Goal: Task Accomplishment & Management: Manage account settings

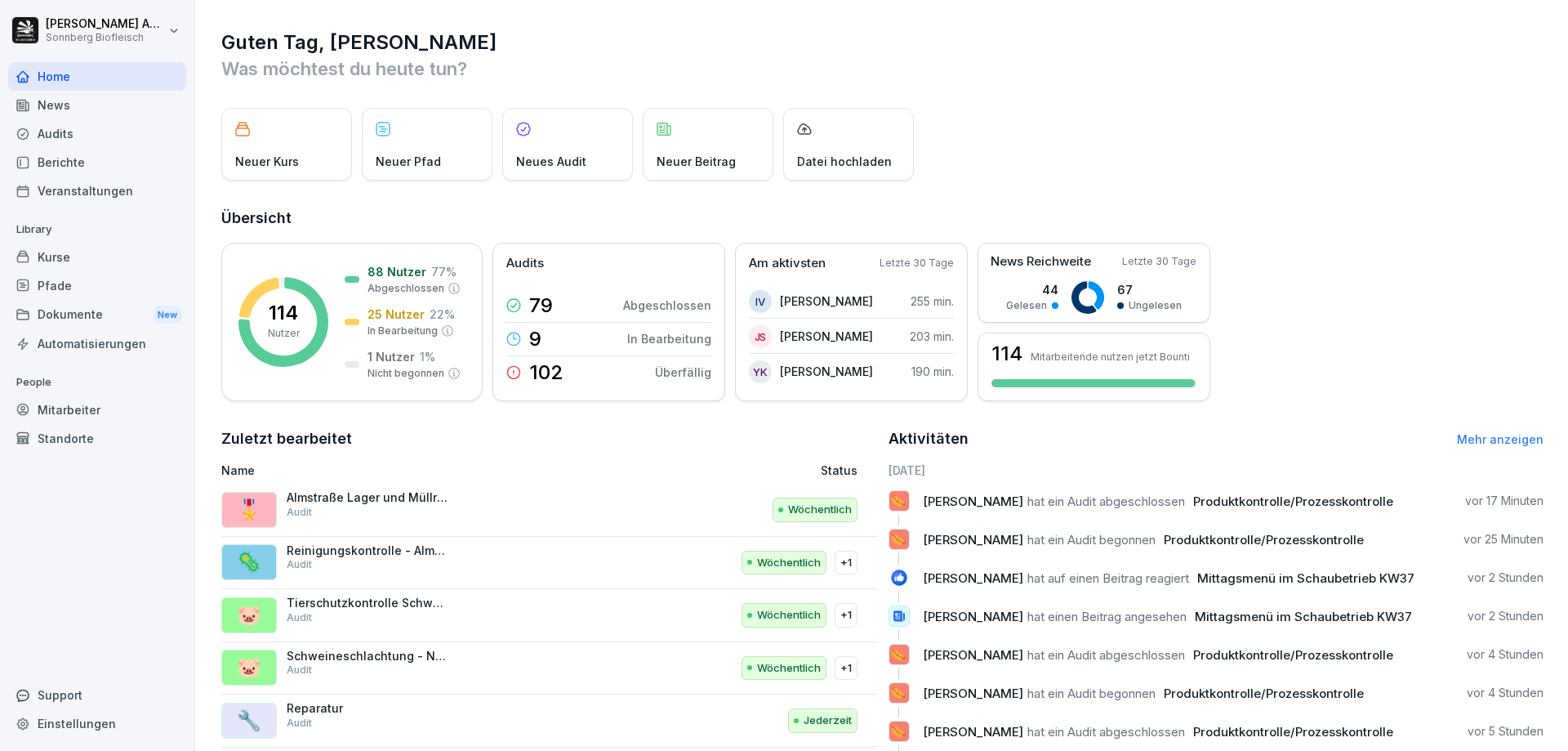
click at [82, 132] on div "Audits" at bounding box center [97, 133] width 178 height 28
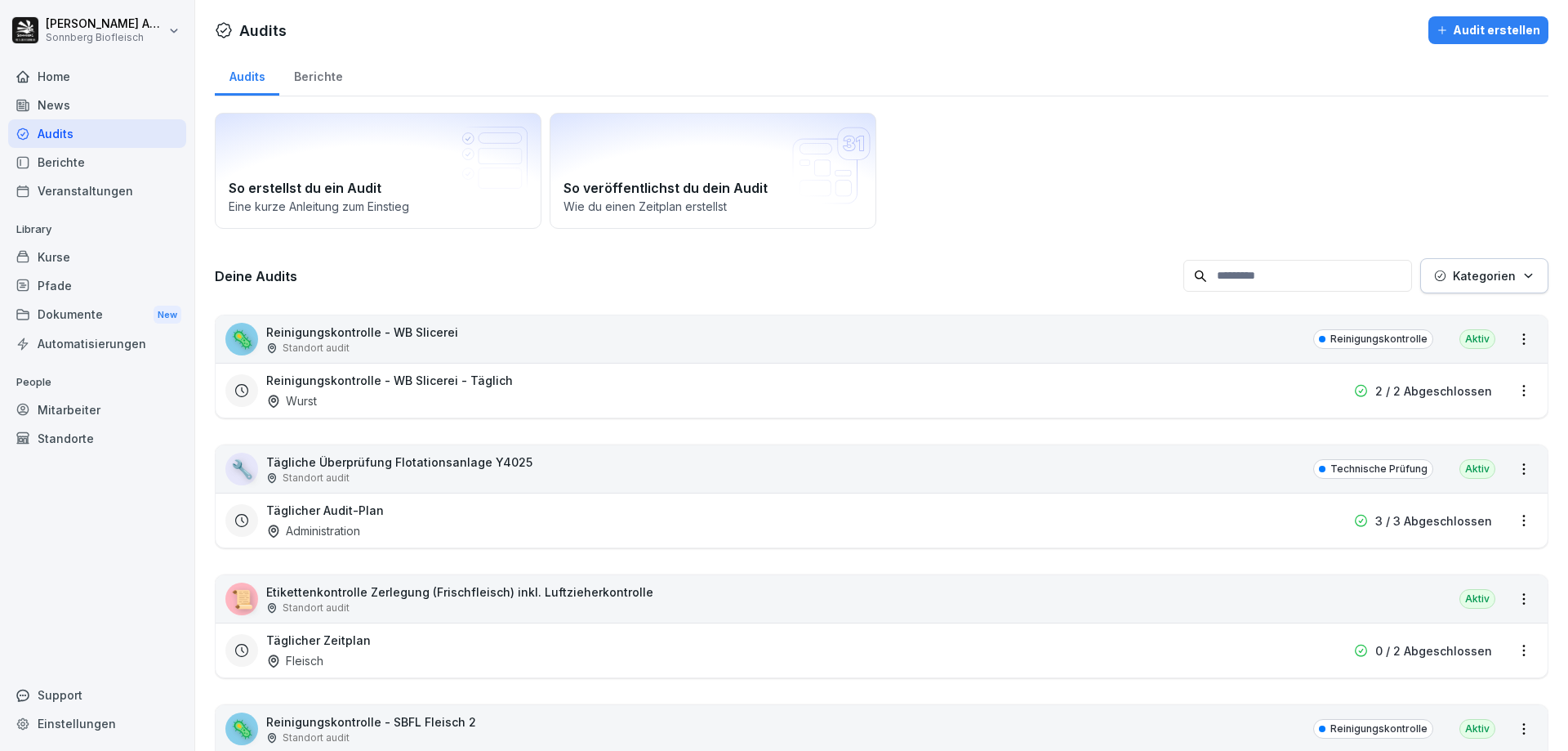
click at [1328, 276] on input at bounding box center [1298, 275] width 229 height 32
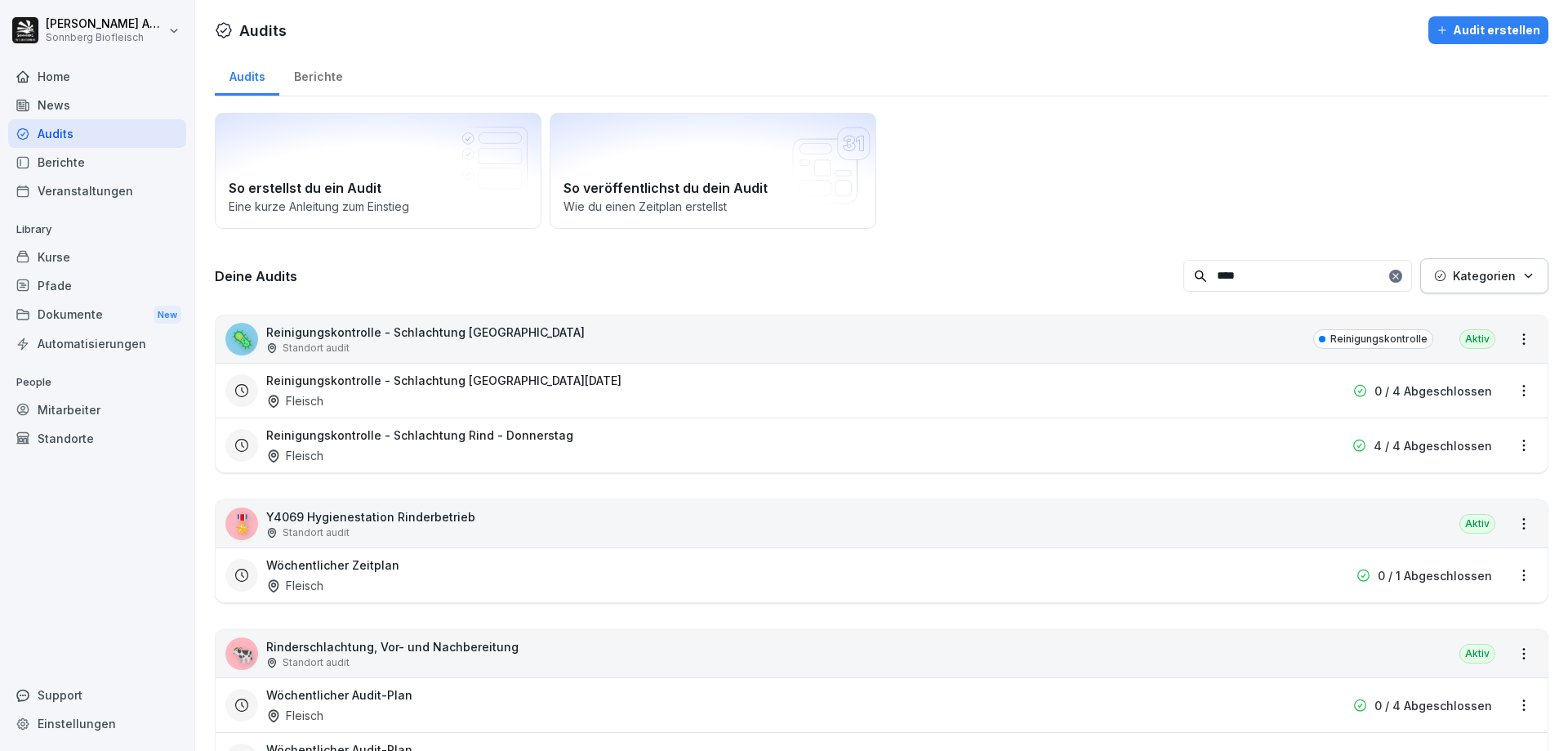
type input "****"
click at [476, 391] on div "Reinigungskontrolle - Schlachtung Rind - [DATE] Fleisch" at bounding box center [776, 391] width 1022 height 38
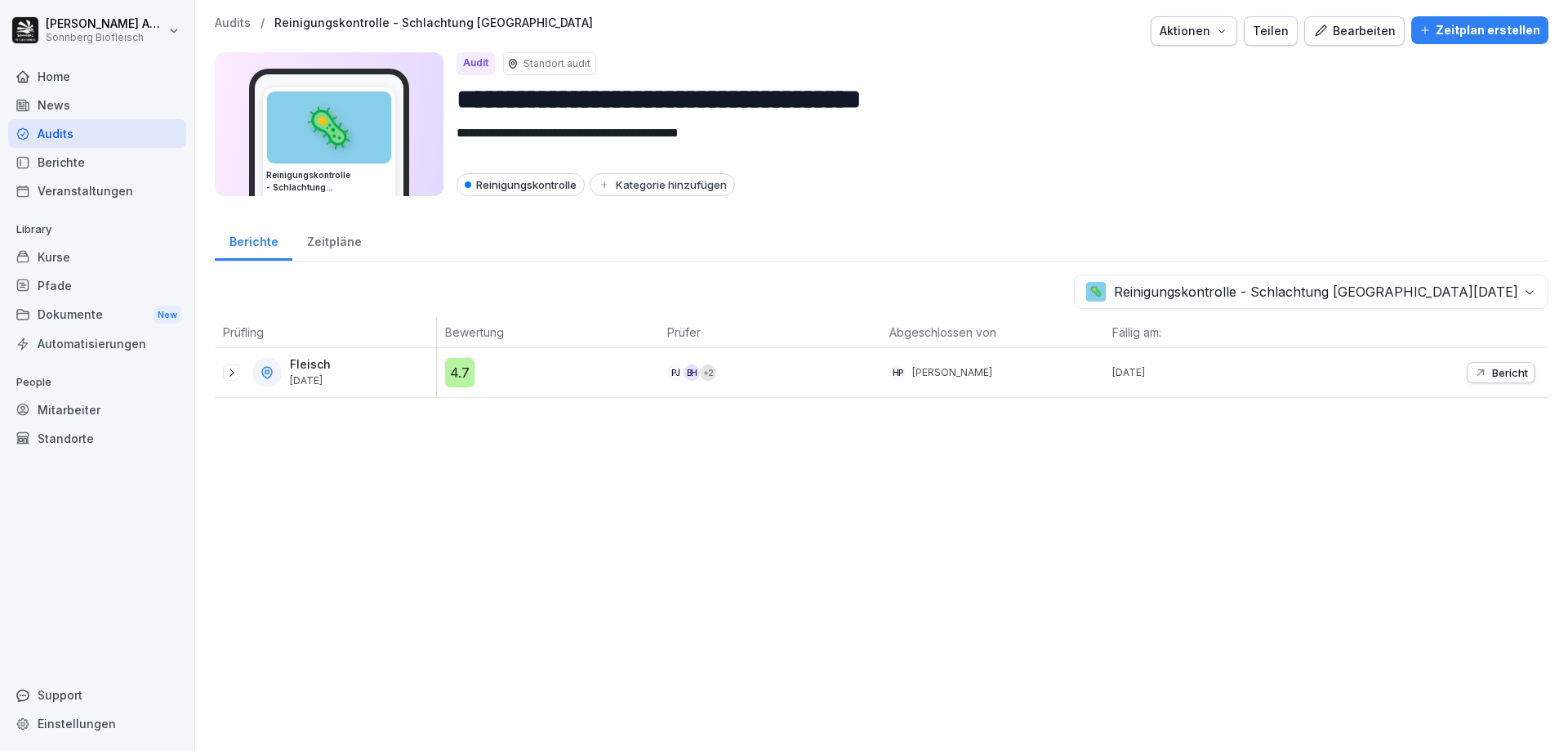
click at [227, 373] on icon at bounding box center [231, 372] width 13 height 13
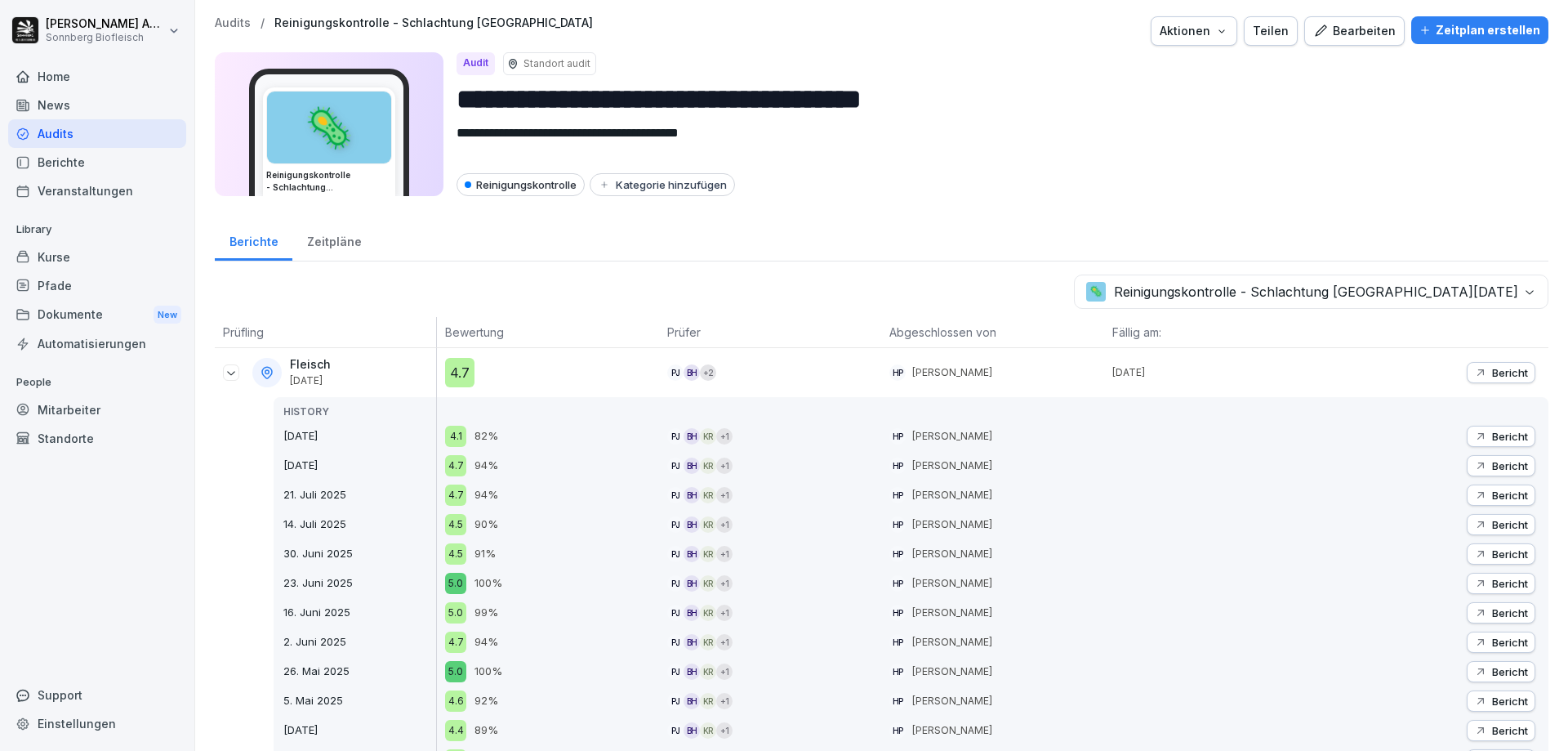
click at [229, 20] on p "Audits" at bounding box center [233, 23] width 36 height 14
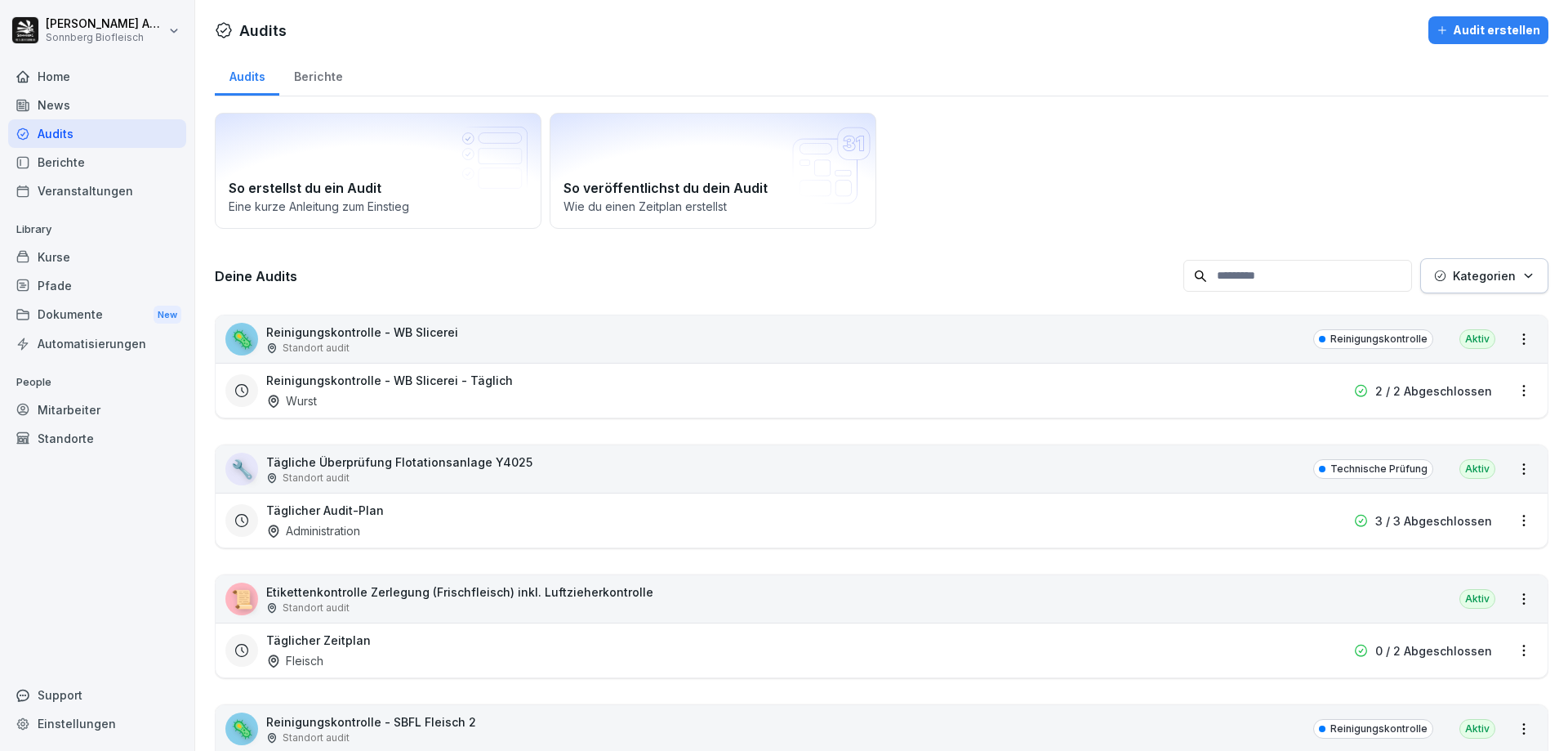
click at [1323, 274] on input at bounding box center [1298, 275] width 229 height 32
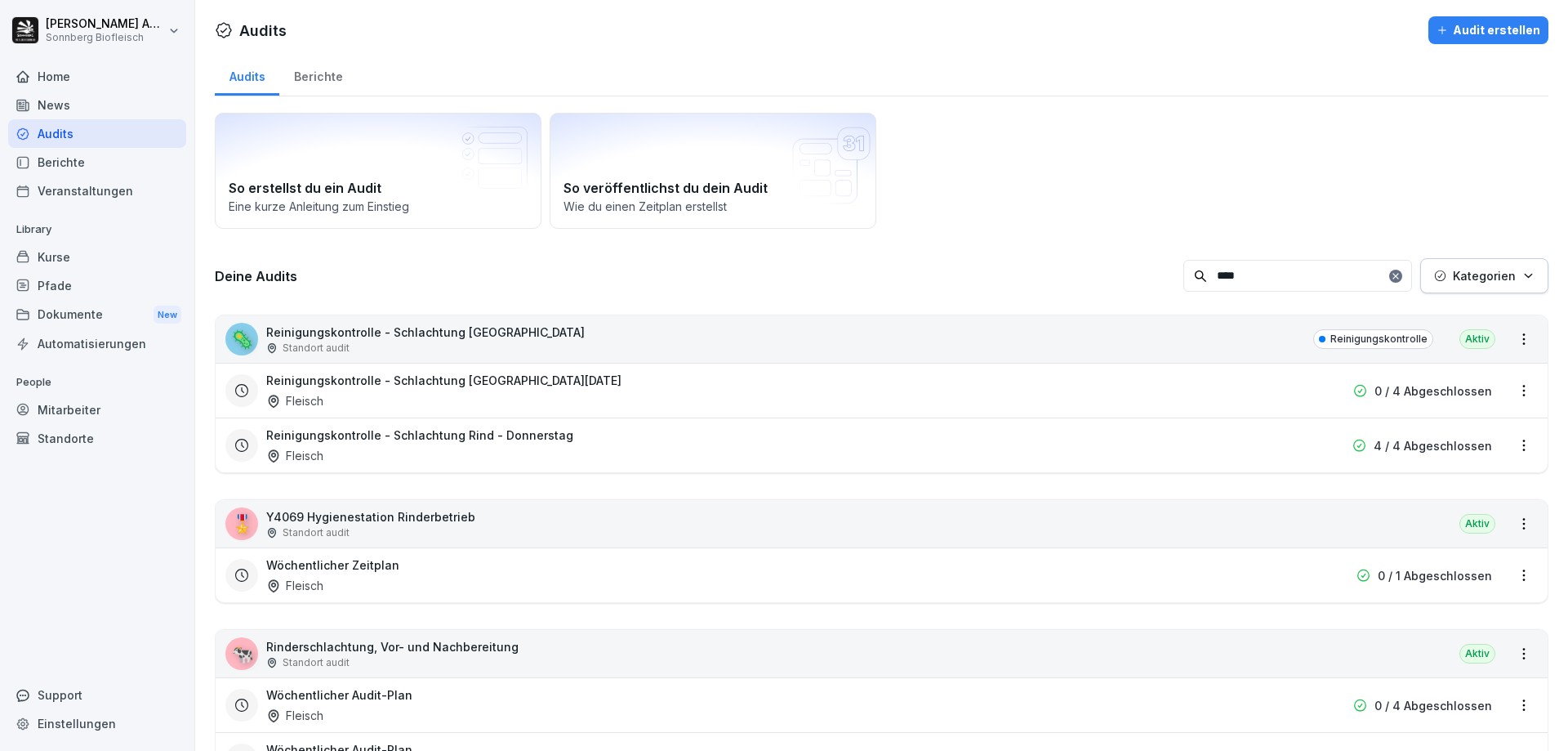
type input "****"
click at [1483, 282] on p "Kategorien" at bounding box center [1485, 275] width 63 height 17
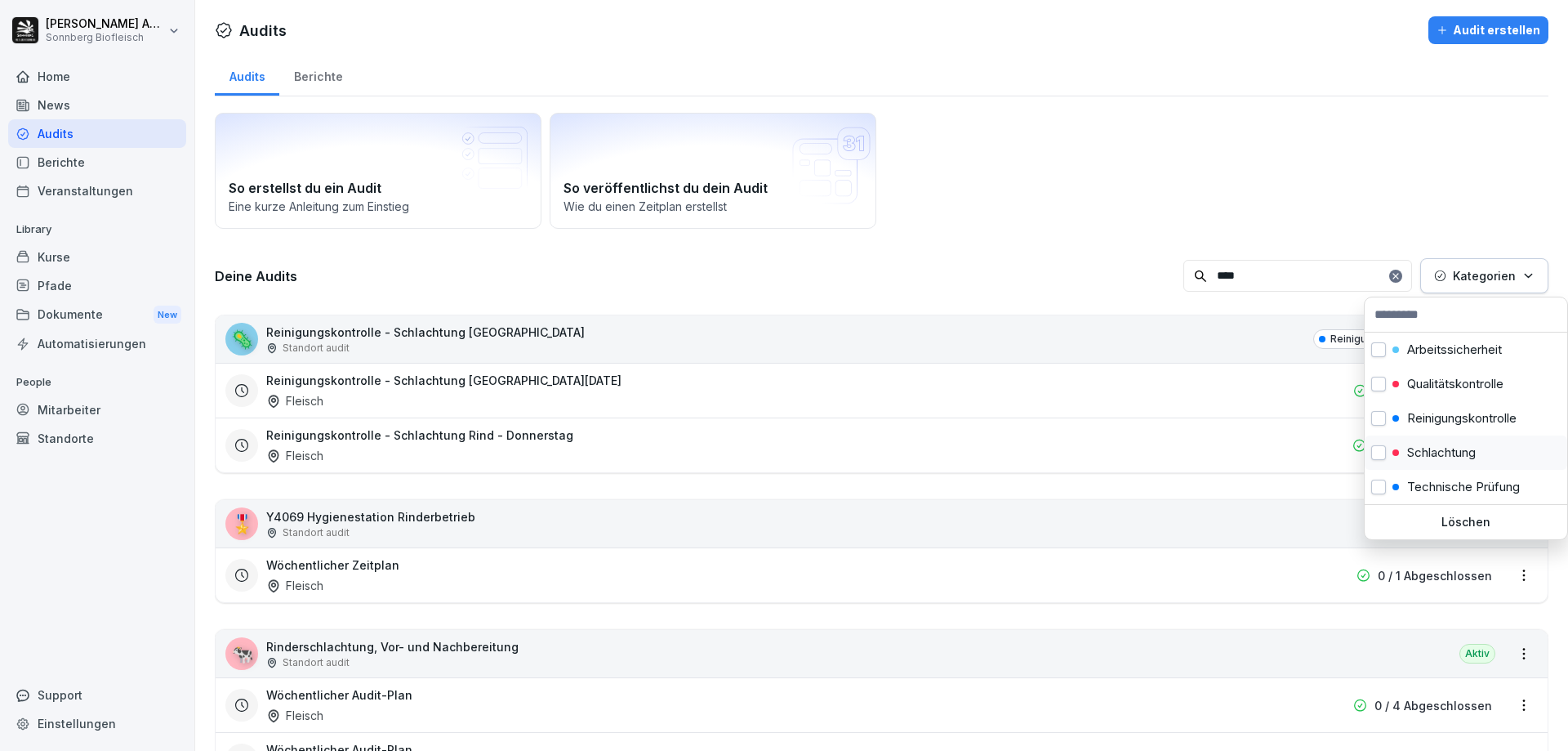
click at [1440, 447] on p "Schlachtung" at bounding box center [1441, 452] width 68 height 15
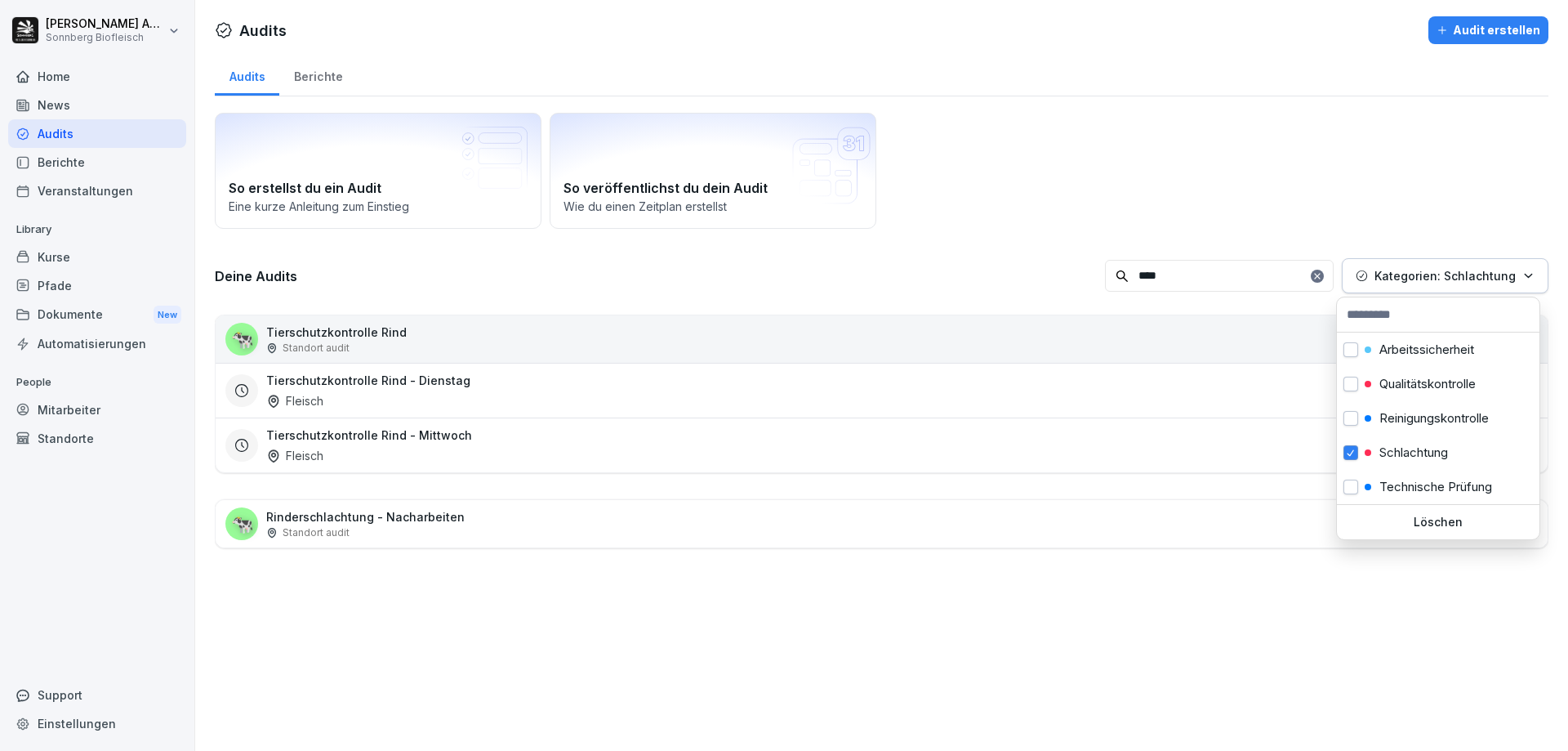
click at [1323, 180] on html "[PERSON_NAME] Biofleisch Home News Audits Berichte Veranstaltungen Library Kurs…" at bounding box center [784, 376] width 1568 height 751
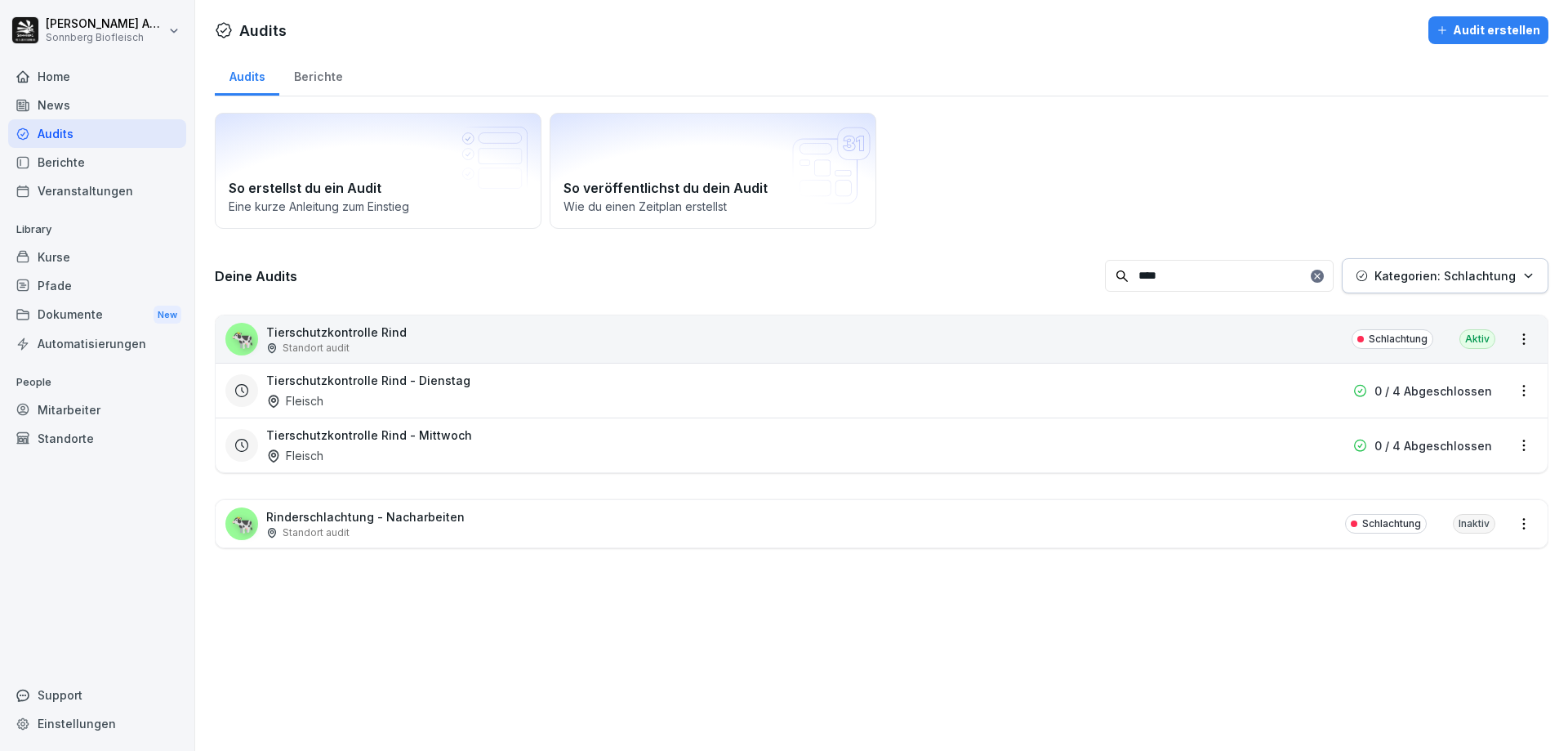
click at [400, 397] on div "Tierschutzkontrolle Rind - [DATE] Fleisch" at bounding box center [776, 391] width 1022 height 38
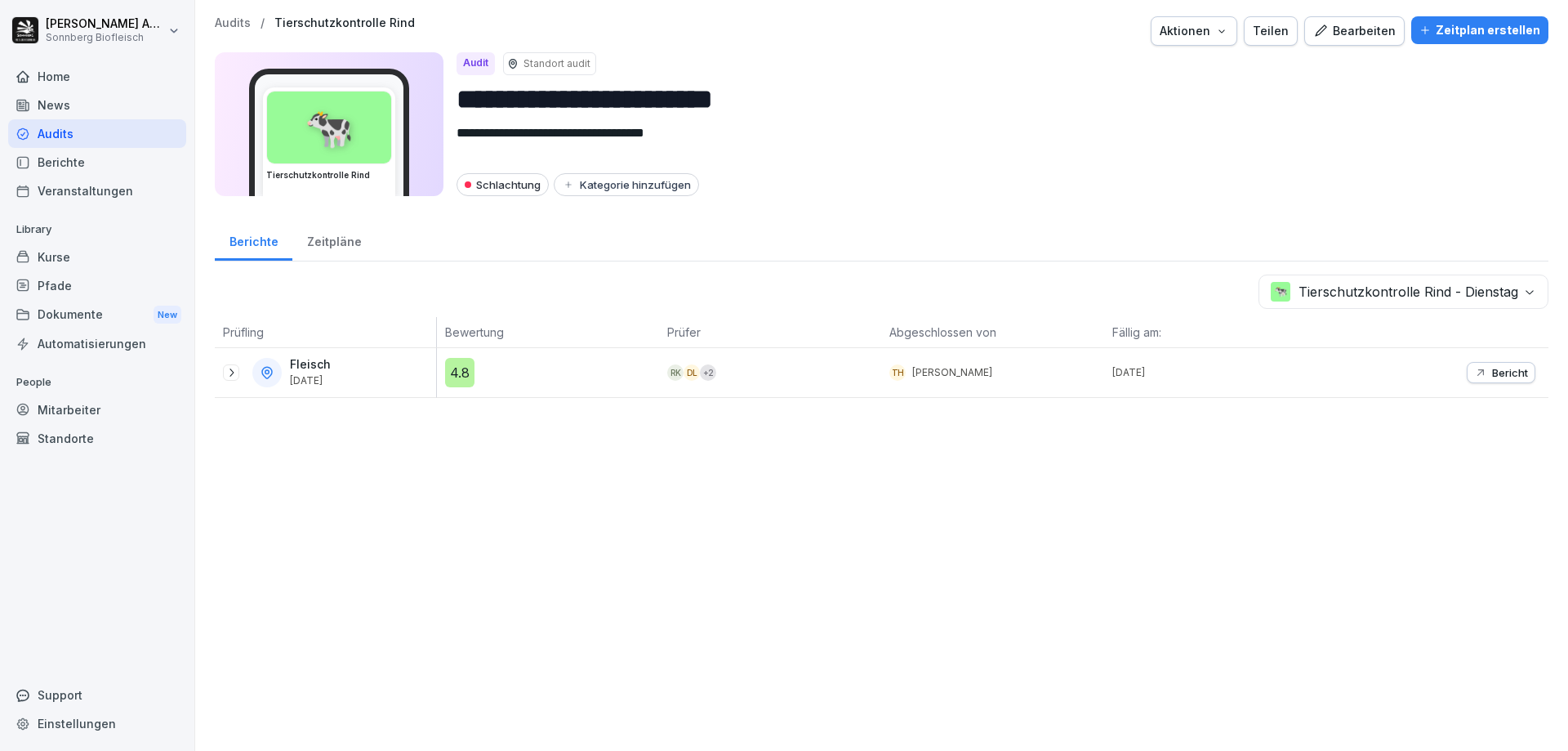
click at [235, 374] on icon at bounding box center [231, 372] width 13 height 13
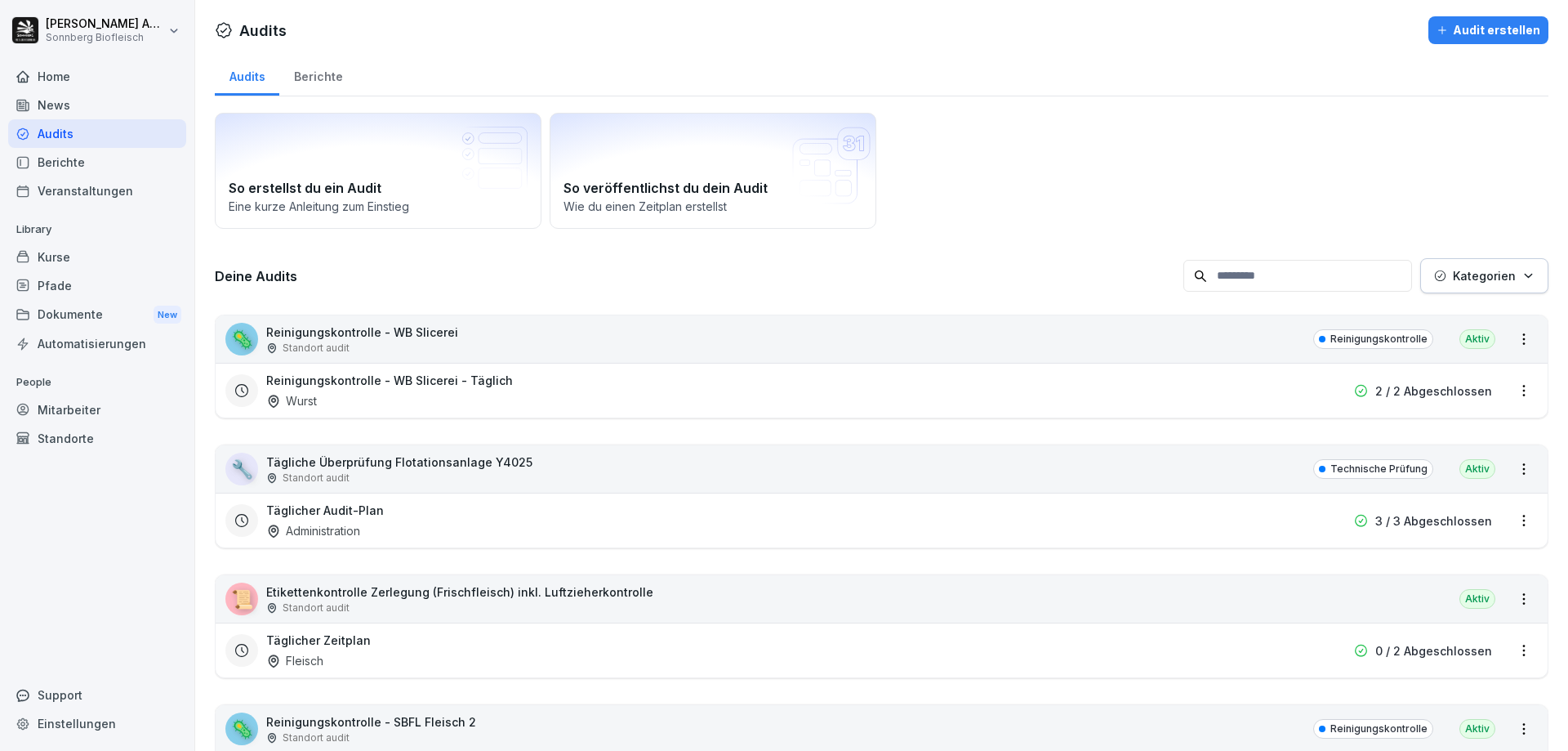
click at [1241, 277] on input at bounding box center [1298, 275] width 229 height 32
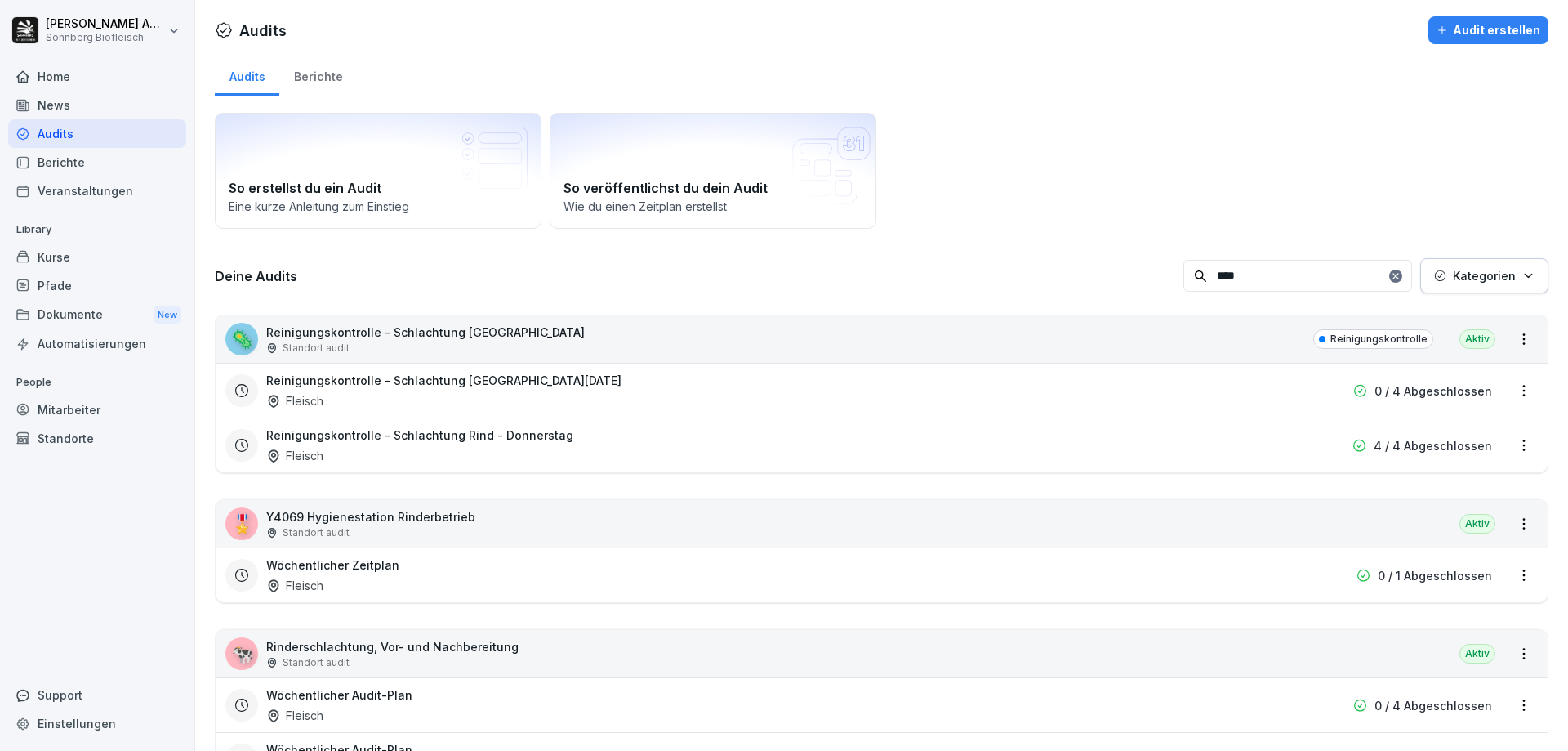
type input "****"
click at [1440, 275] on div "Kategorien" at bounding box center [1485, 275] width 101 height 17
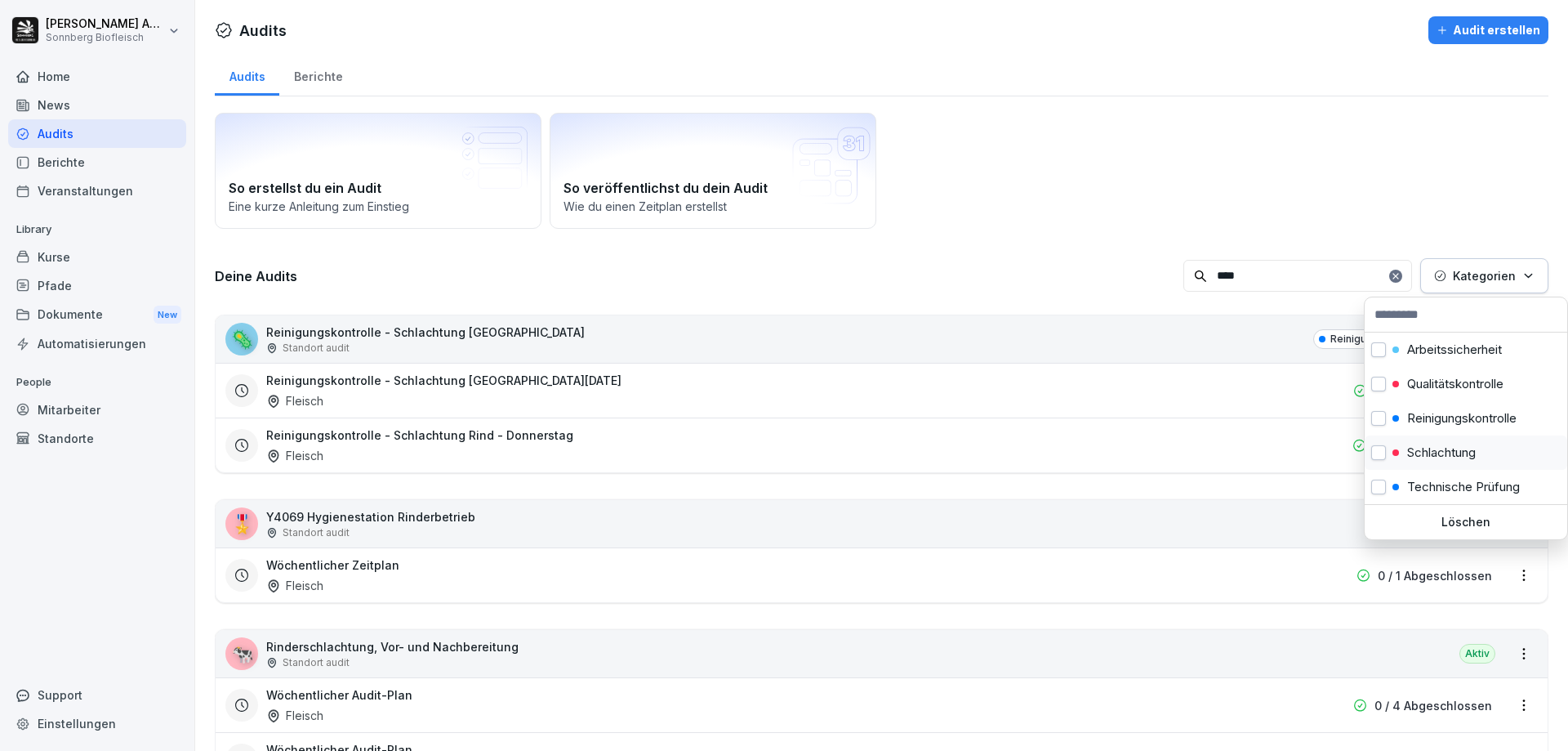
click at [1406, 454] on div "Schlachtung" at bounding box center [1434, 452] width 83 height 15
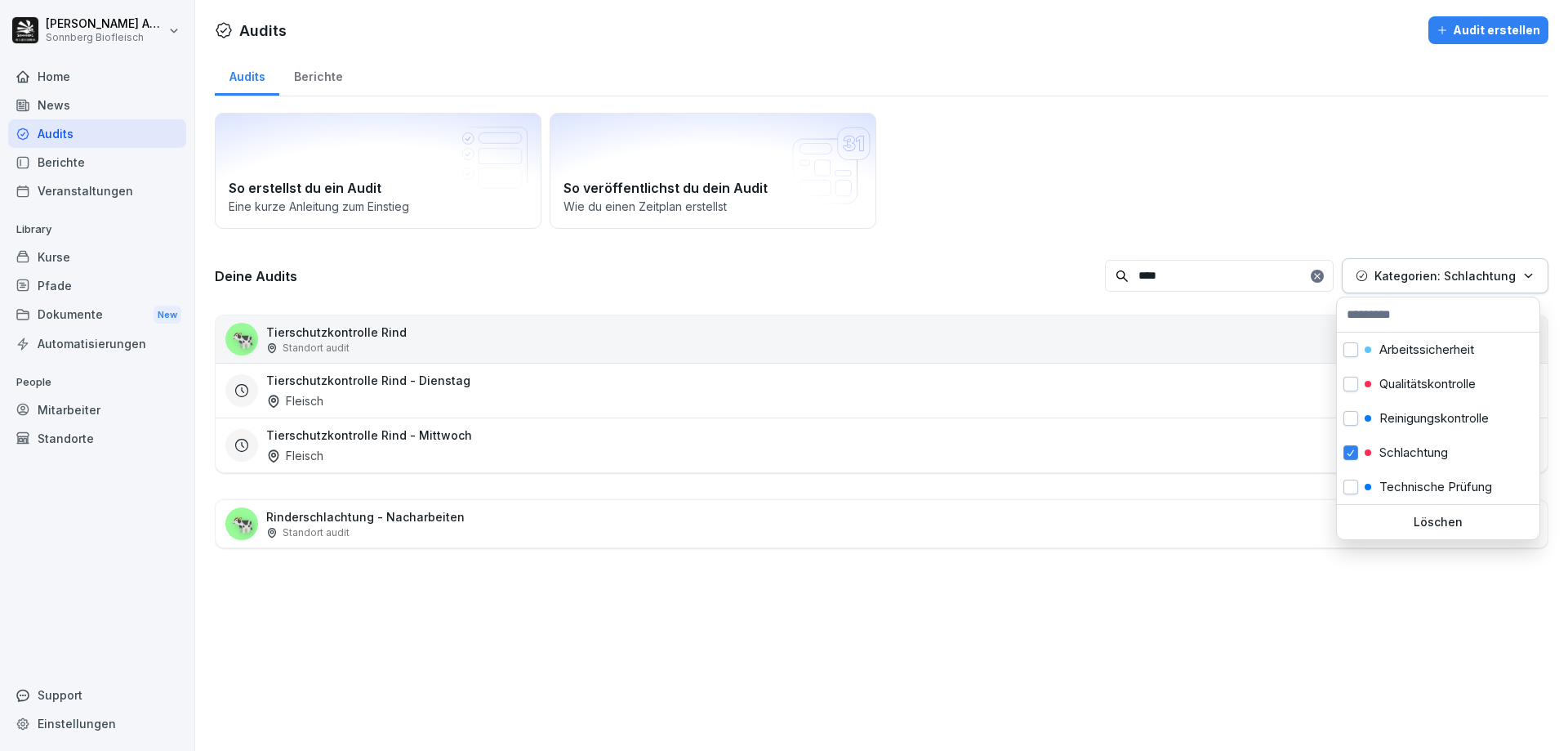
click at [379, 530] on html "[PERSON_NAME] Biofleisch Home News Audits Berichte Veranstaltungen Library Kurs…" at bounding box center [784, 376] width 1568 height 751
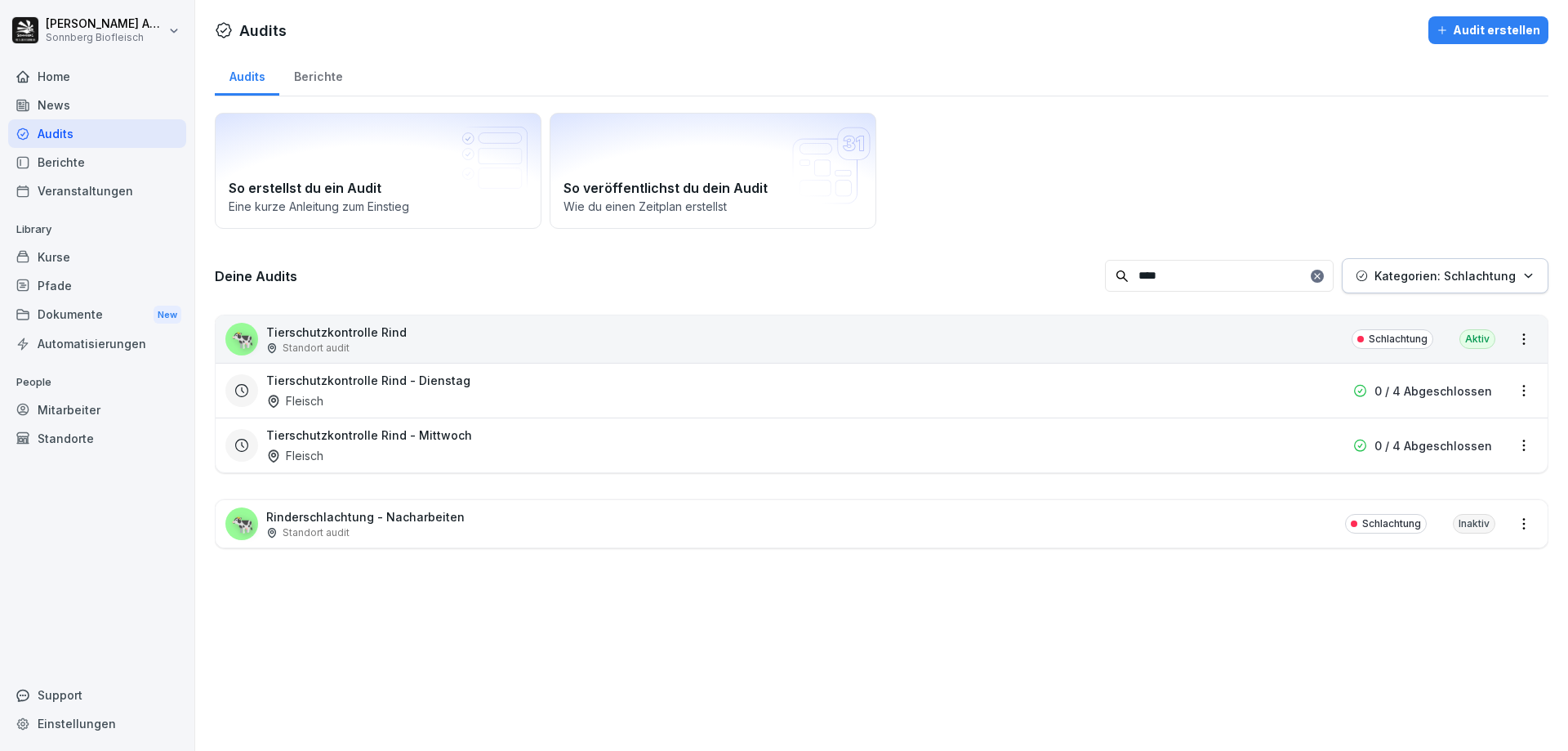
click at [1247, 524] on div "🐄 Rinderschlachtung - Nacharbeiten Standort audit Schlachtung Inaktiv" at bounding box center [881, 523] width 1332 height 47
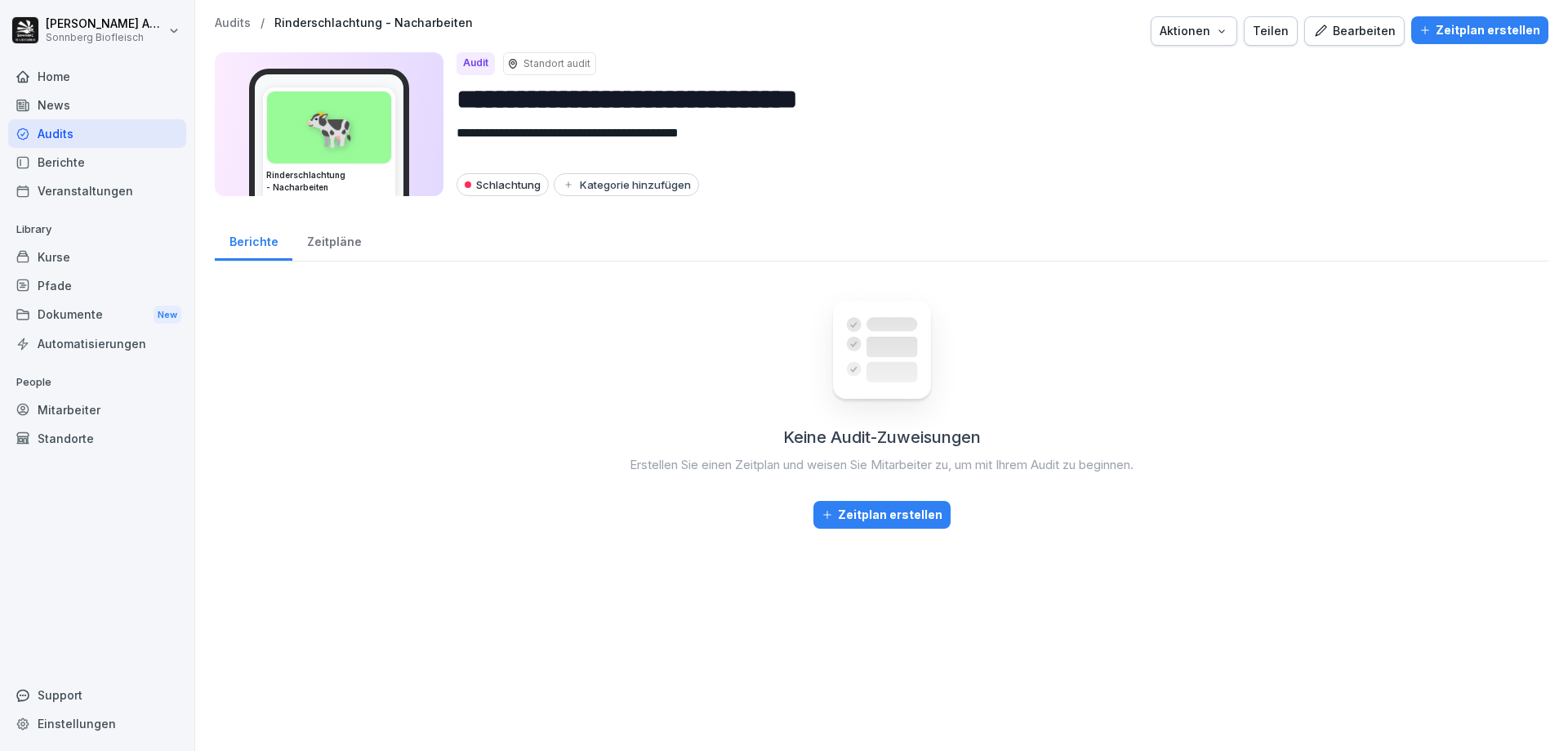
click at [1361, 33] on div "Bearbeiten" at bounding box center [1354, 31] width 82 height 18
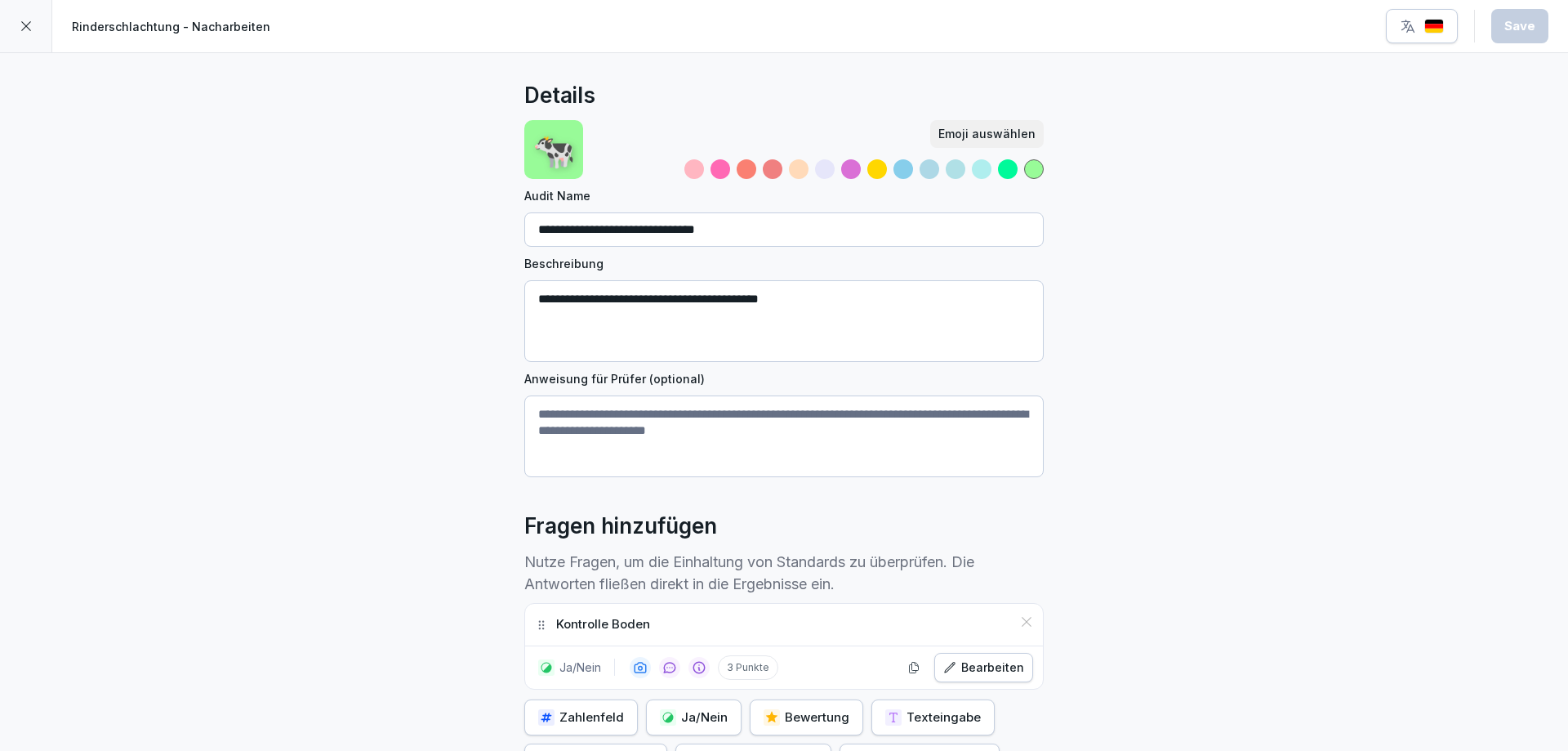
click at [29, 32] on icon at bounding box center [26, 26] width 13 height 13
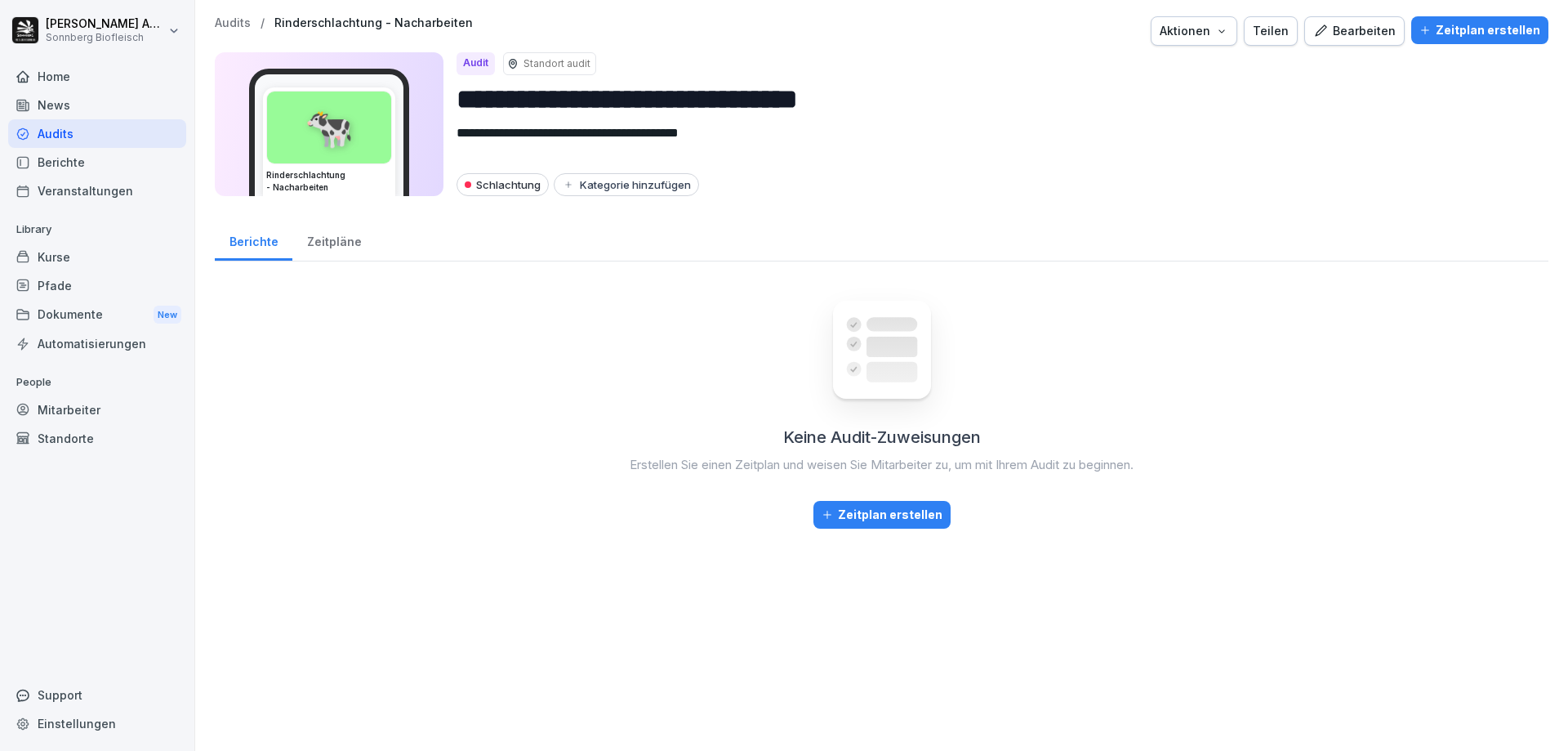
click at [240, 31] on div "Audits / Rinderschlachtung - Nacharbeiten Aktionen Teilen Bearbeiten Zeitplan e…" at bounding box center [881, 31] width 1334 height 29
click at [244, 26] on p "Audits" at bounding box center [233, 23] width 36 height 14
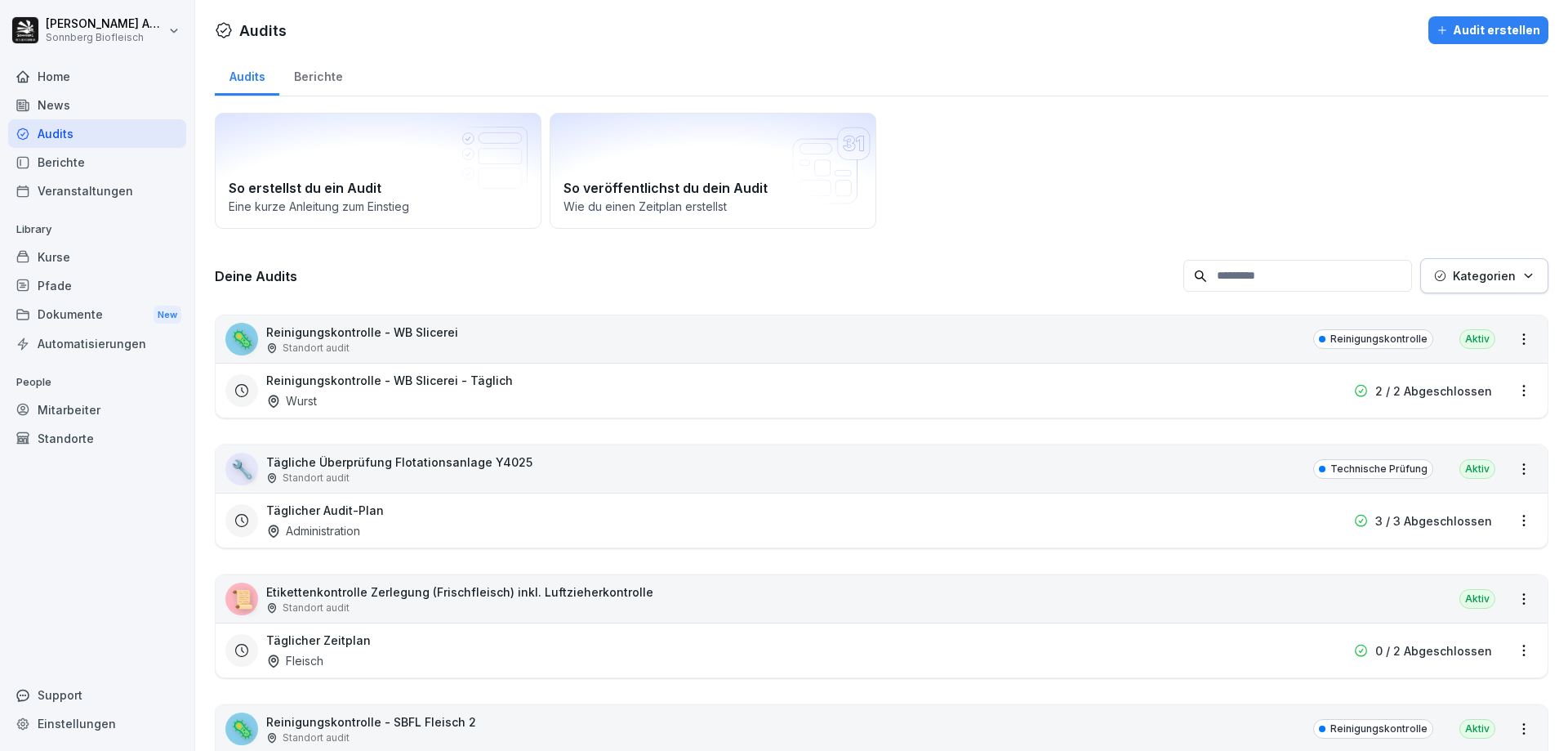
click at [1329, 272] on input at bounding box center [1298, 275] width 229 height 32
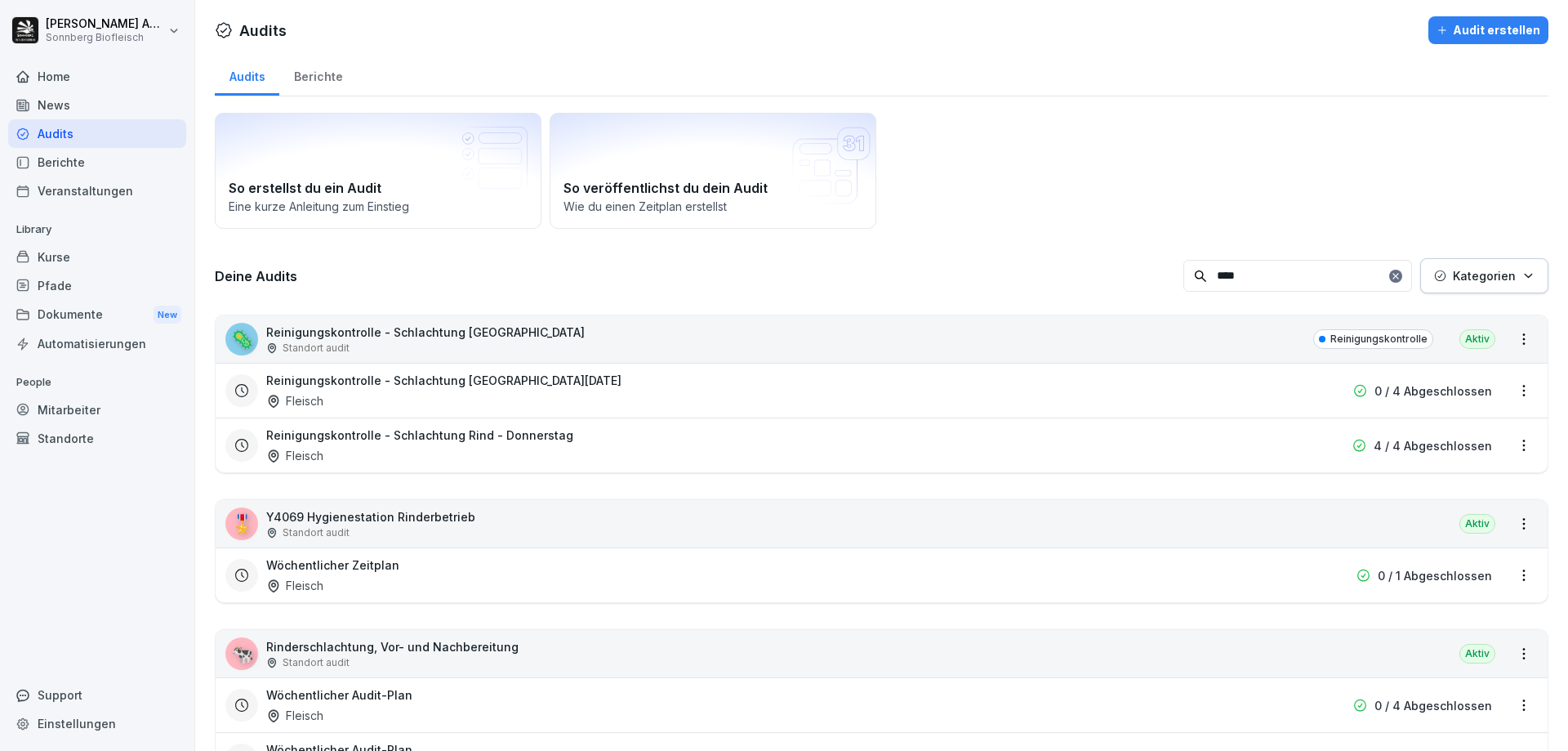
click at [1523, 276] on icon "button" at bounding box center [1529, 275] width 12 height 12
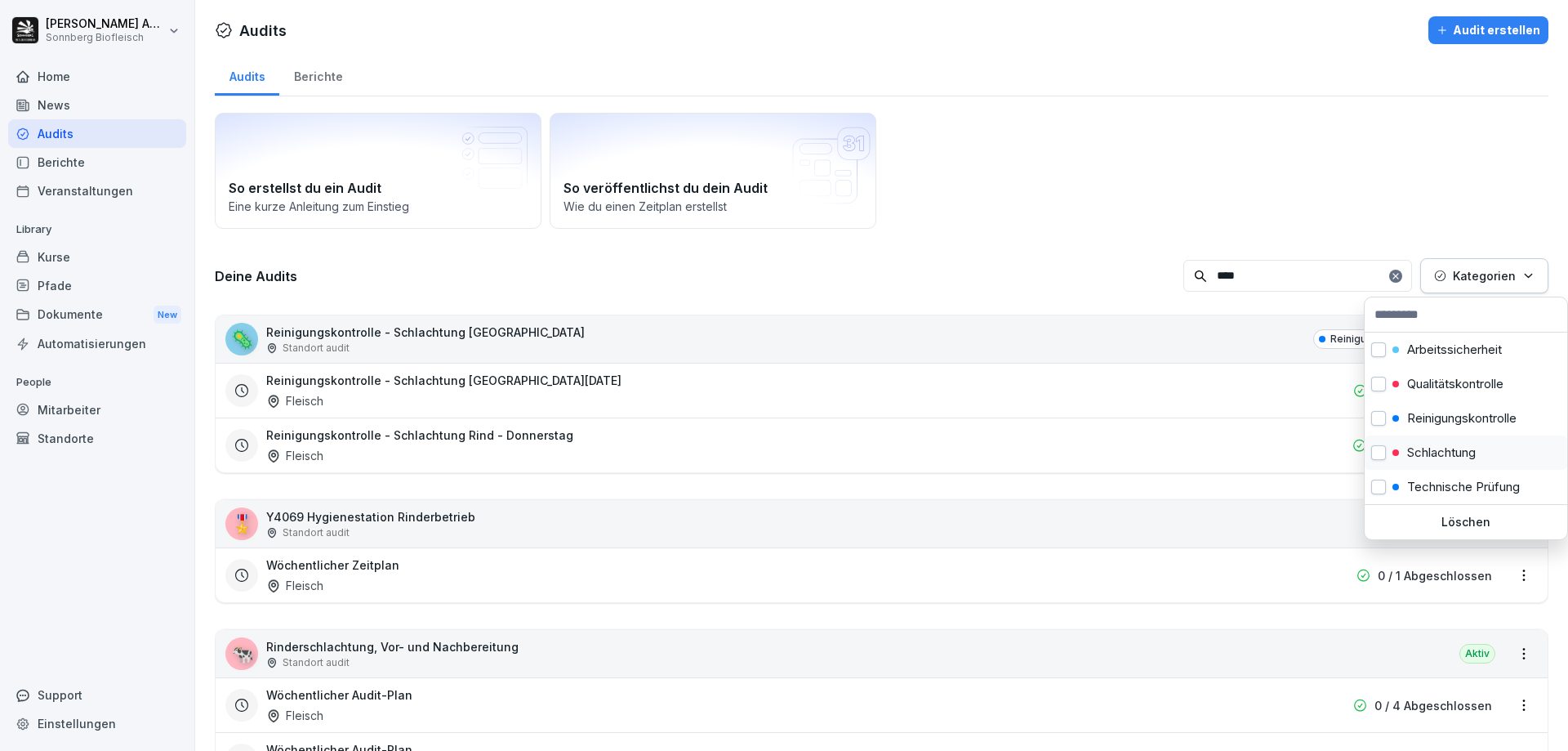
click at [1429, 462] on div "Schlachtung" at bounding box center [1465, 452] width 203 height 34
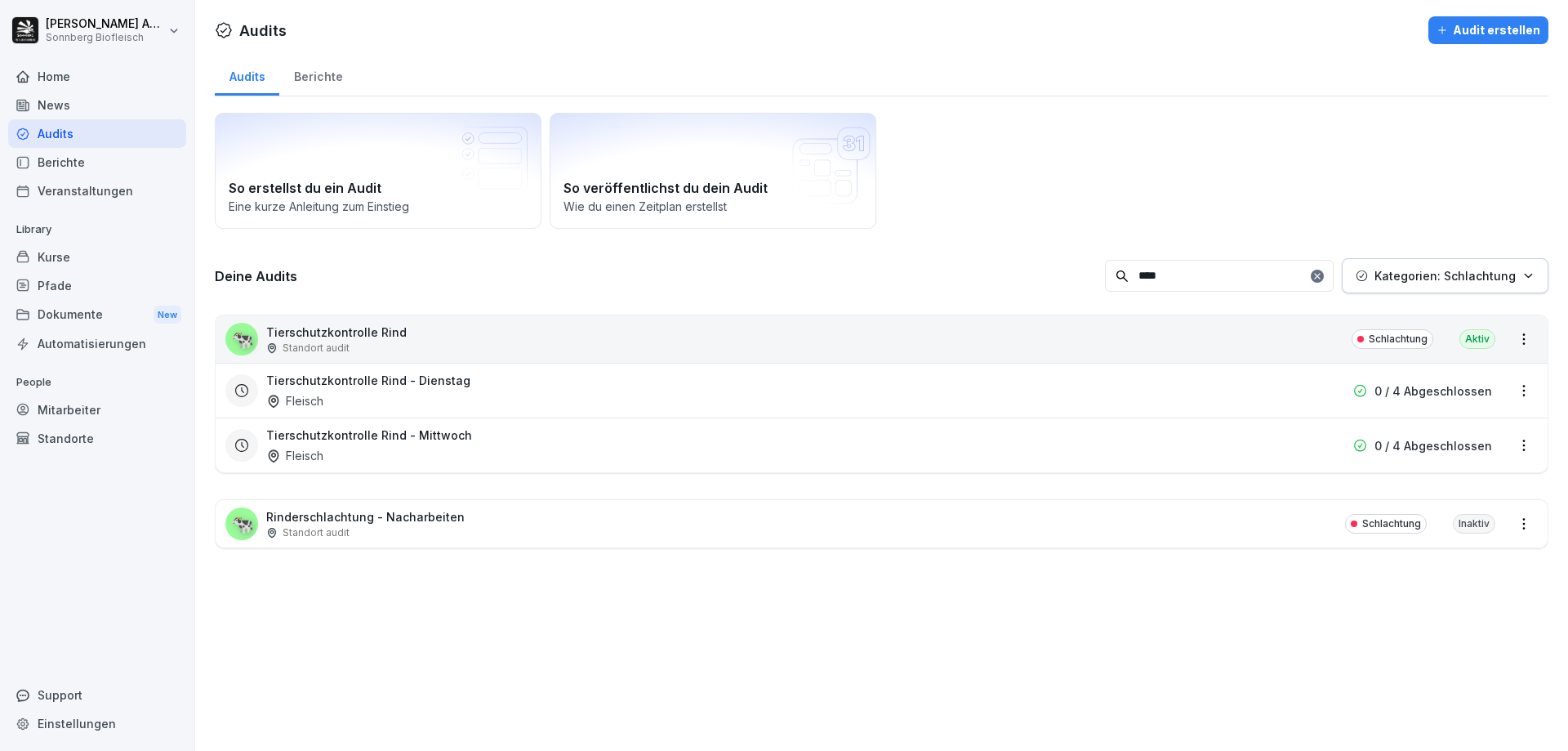
click at [987, 84] on html "[PERSON_NAME] Biofleisch Home News Audits Berichte Veranstaltungen Library Kurs…" at bounding box center [784, 376] width 1568 height 751
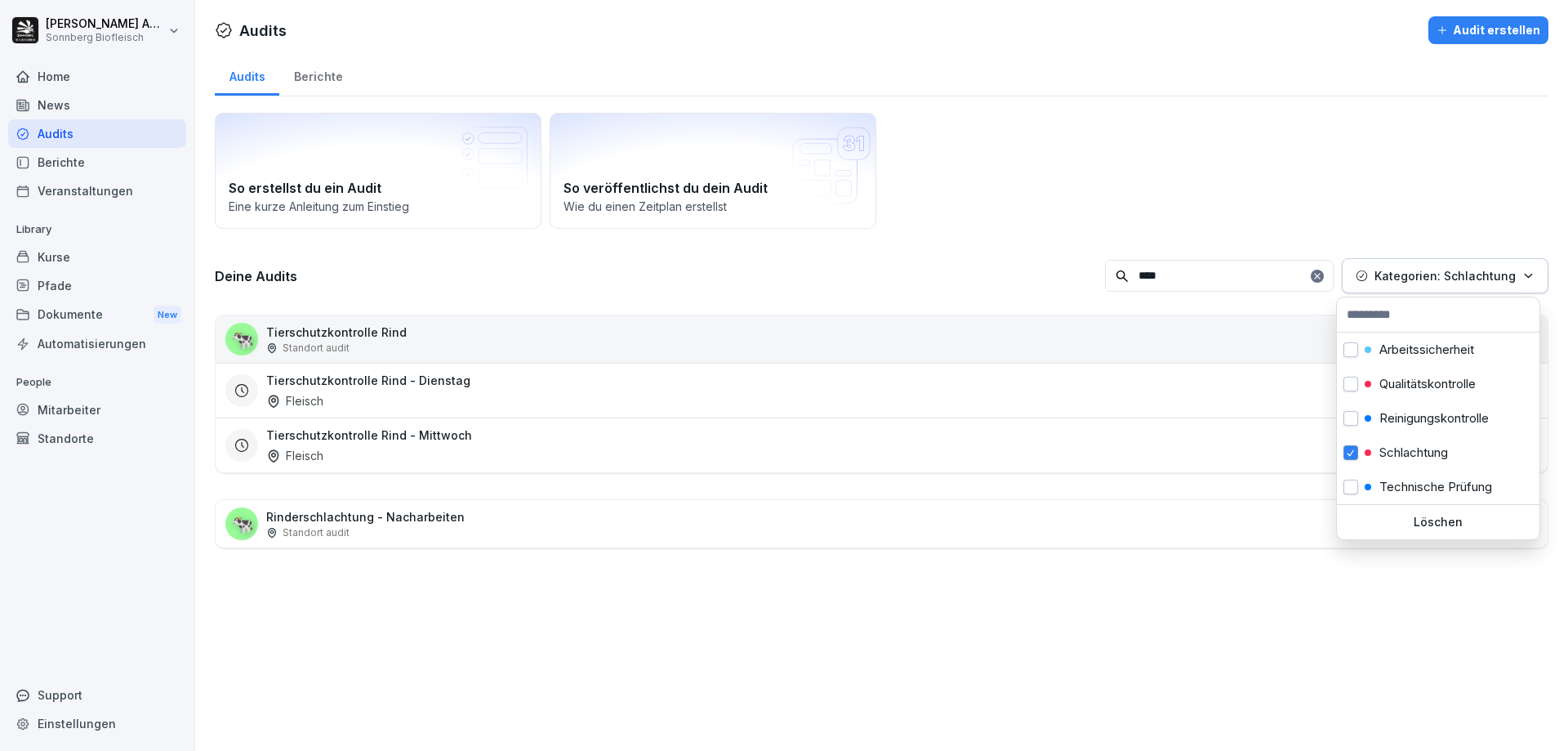
click at [1492, 275] on p "Kategorien: Schlachtung" at bounding box center [1445, 275] width 141 height 17
drag, startPoint x: 1362, startPoint y: 448, endPoint x: 1288, endPoint y: 355, distance: 118.8
click at [1359, 446] on div "Schlachtung" at bounding box center [1438, 452] width 203 height 34
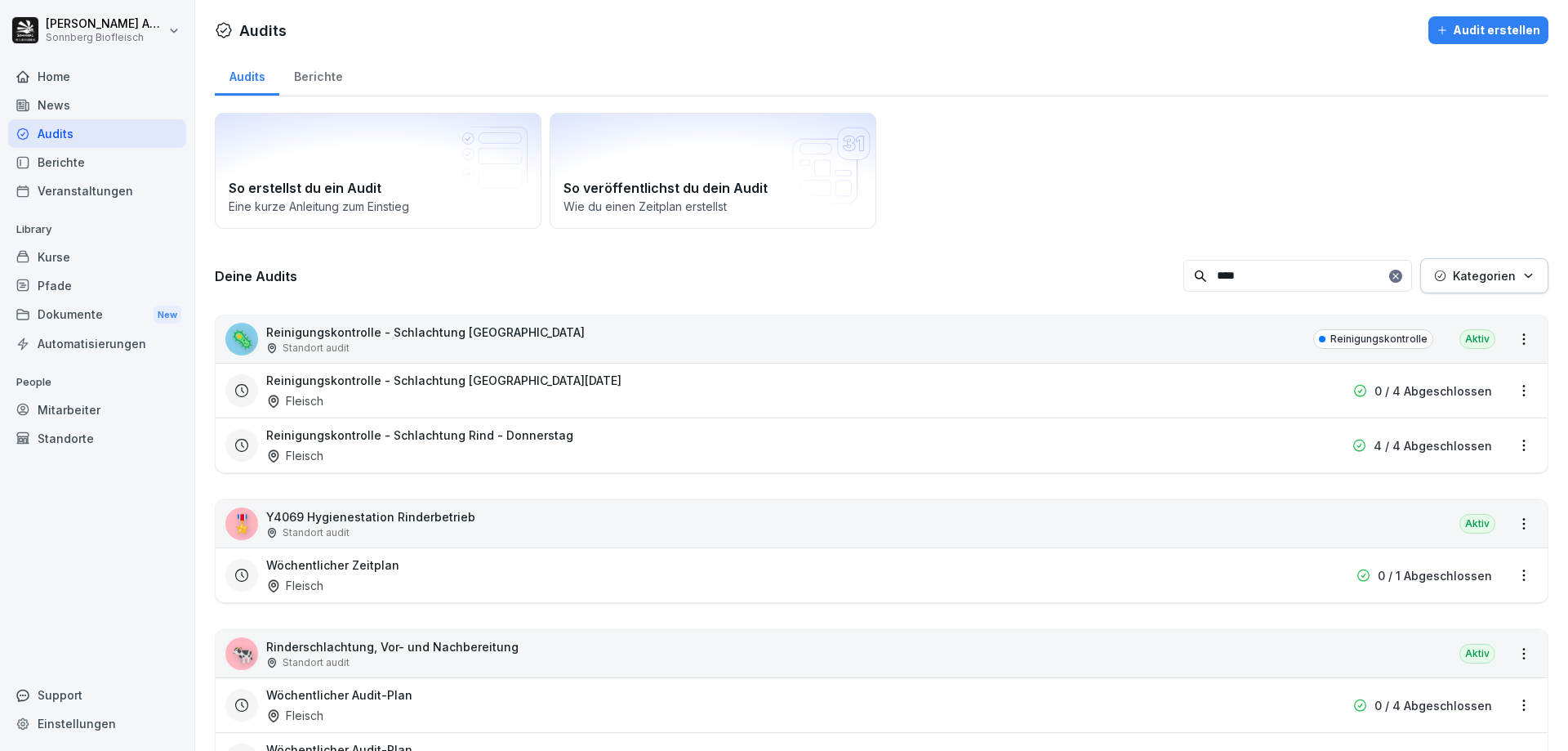
drag, startPoint x: 1281, startPoint y: 273, endPoint x: 1166, endPoint y: 269, distance: 115.1
click at [1170, 269] on html "[PERSON_NAME] Biofleisch Home News Audits Berichte Veranstaltungen Library Kurs…" at bounding box center [784, 376] width 1568 height 751
drag, startPoint x: 1146, startPoint y: 269, endPoint x: 1127, endPoint y: 265, distance: 19.4
click at [1136, 269] on div "Deine Audits **** Kategorien" at bounding box center [881, 275] width 1334 height 35
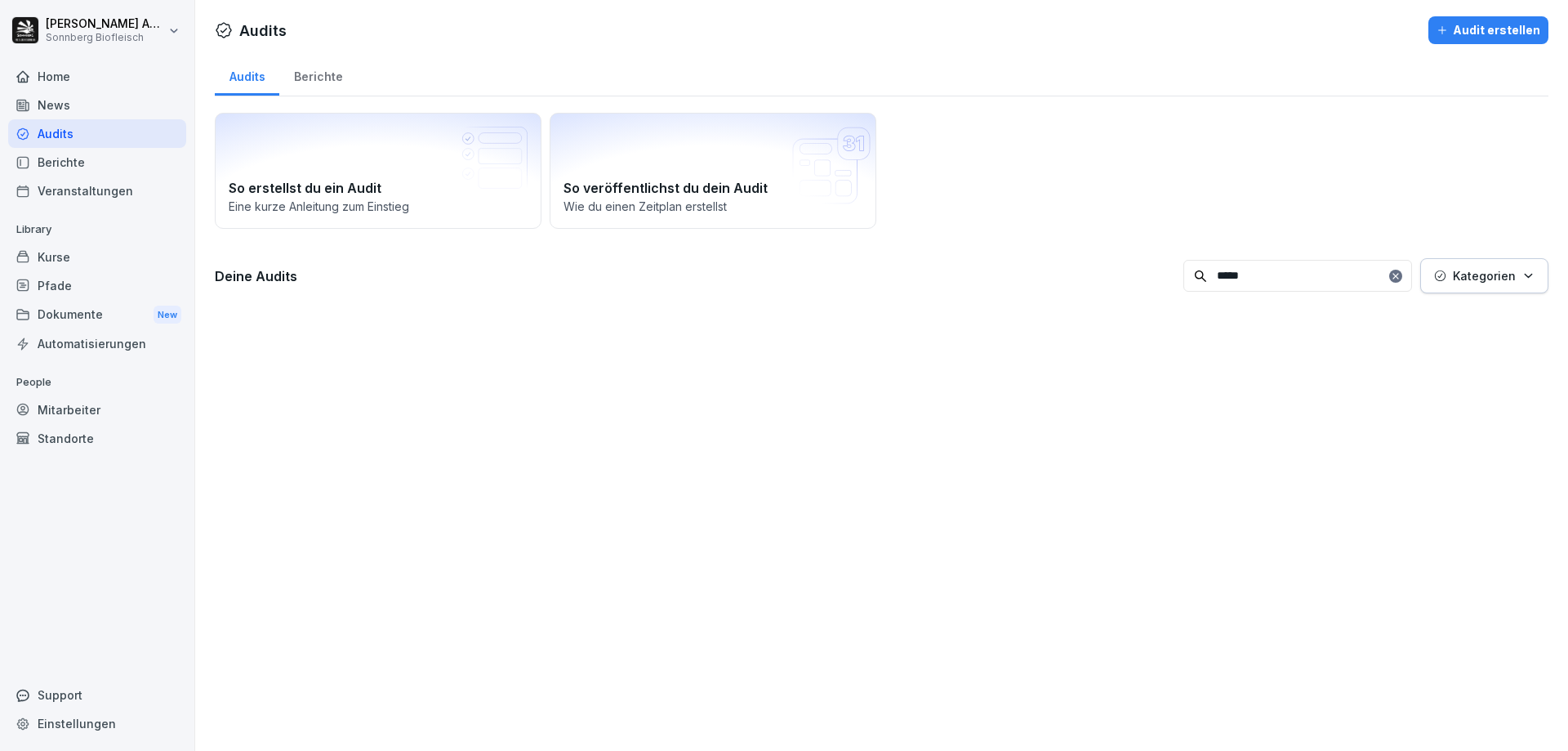
type input "******"
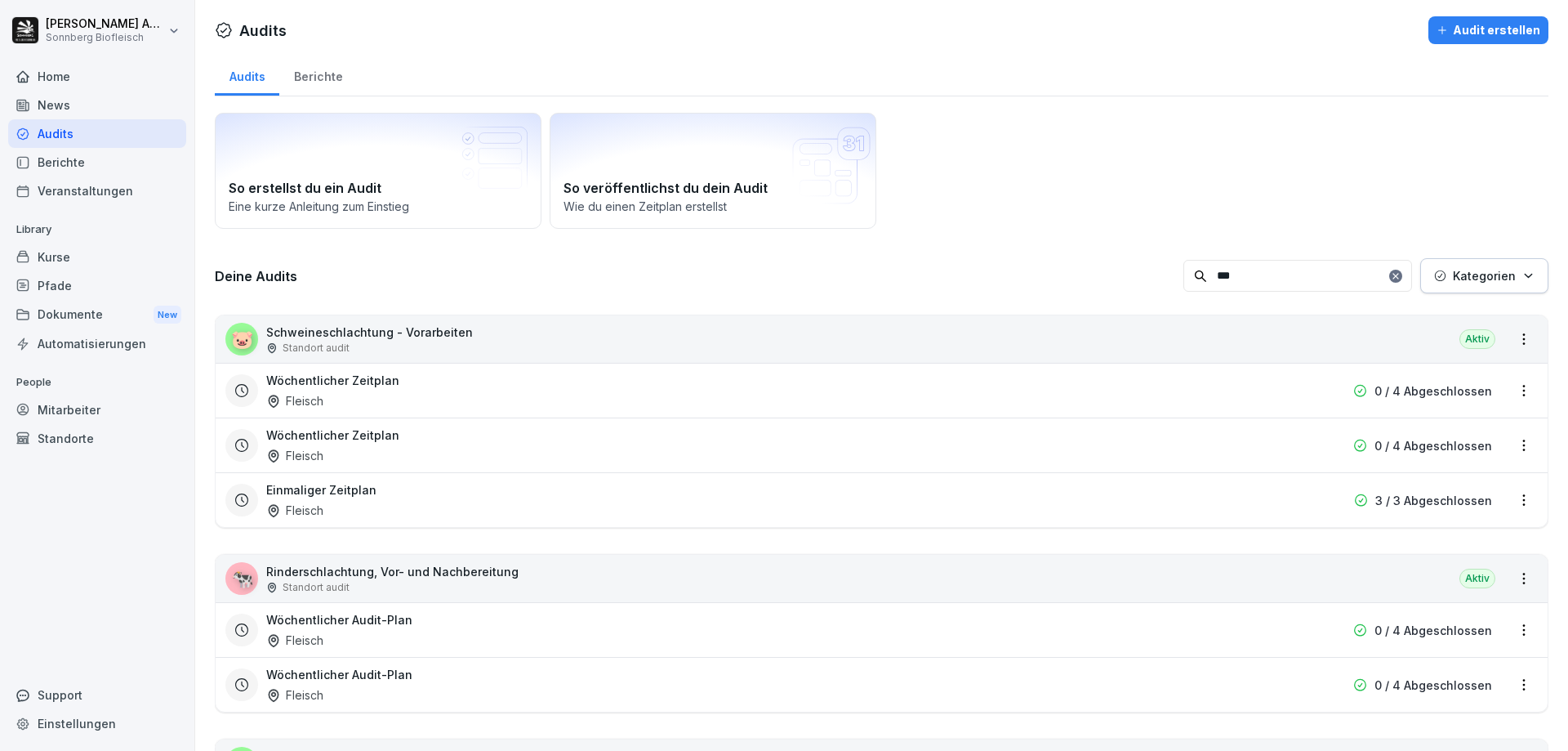
type input "***"
click at [522, 622] on div "Wöchentlicher Audit-Plan Fleisch" at bounding box center [776, 630] width 1022 height 38
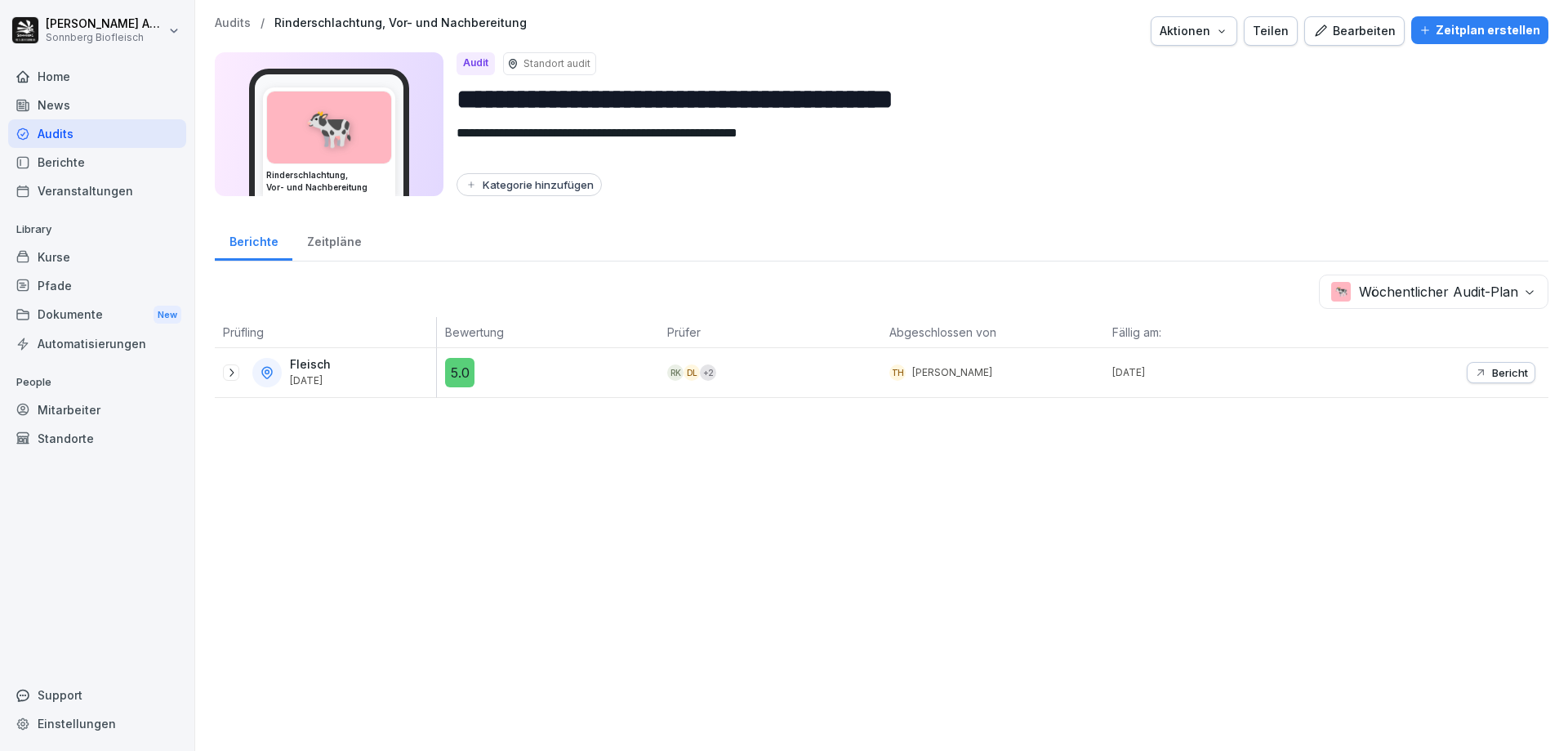
click at [228, 376] on icon at bounding box center [231, 372] width 13 height 13
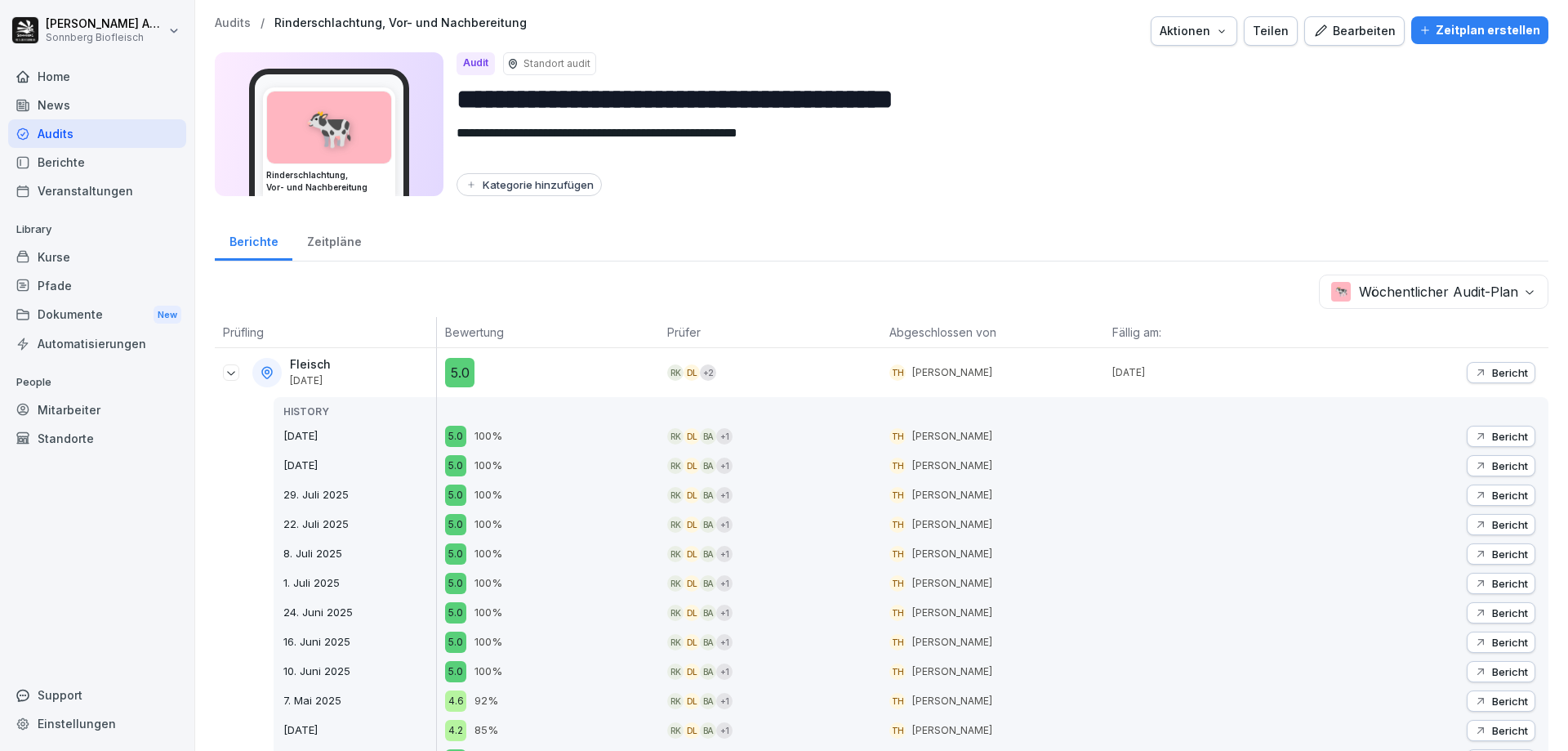
click at [246, 22] on p "Audits" at bounding box center [233, 23] width 36 height 14
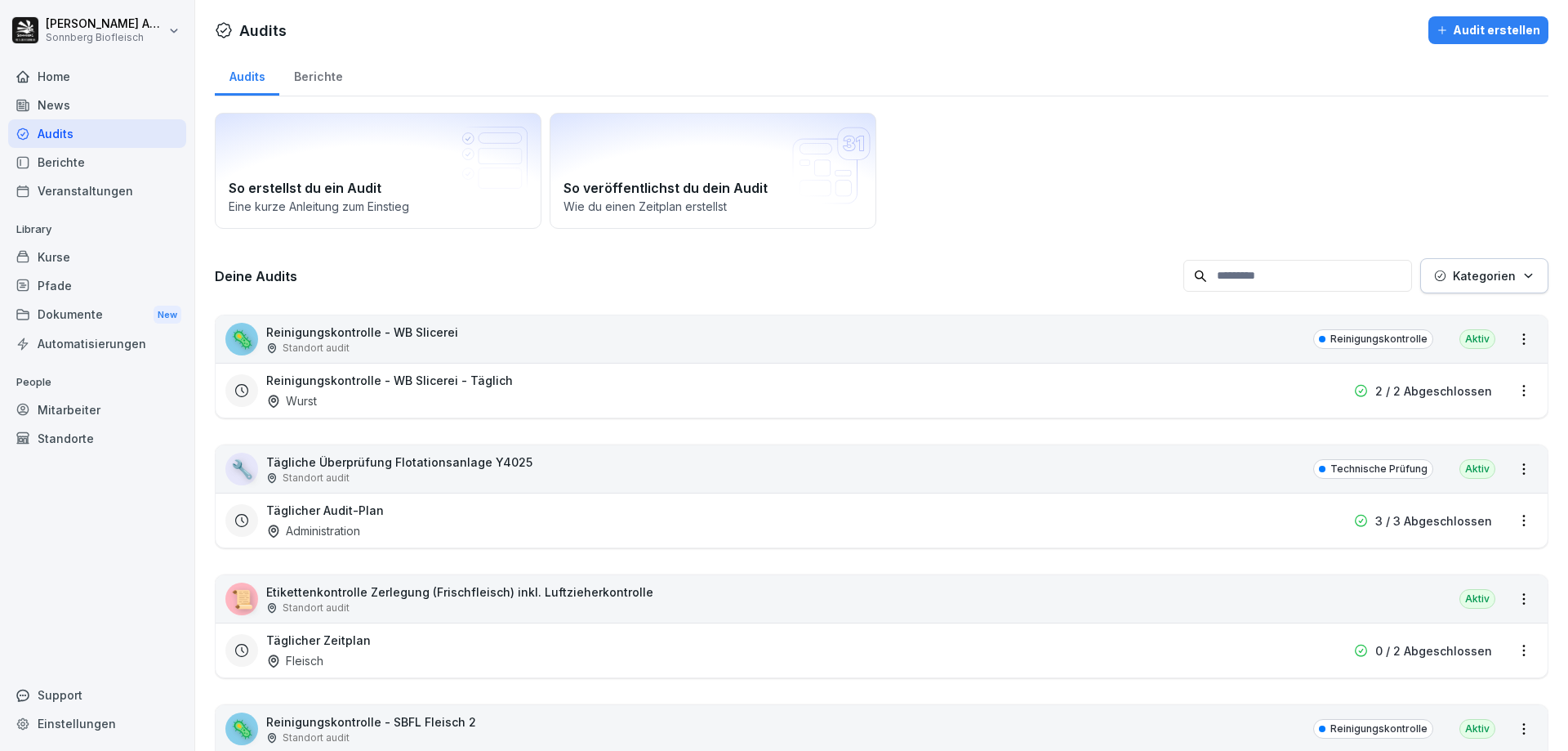
click at [1247, 284] on input at bounding box center [1298, 275] width 229 height 32
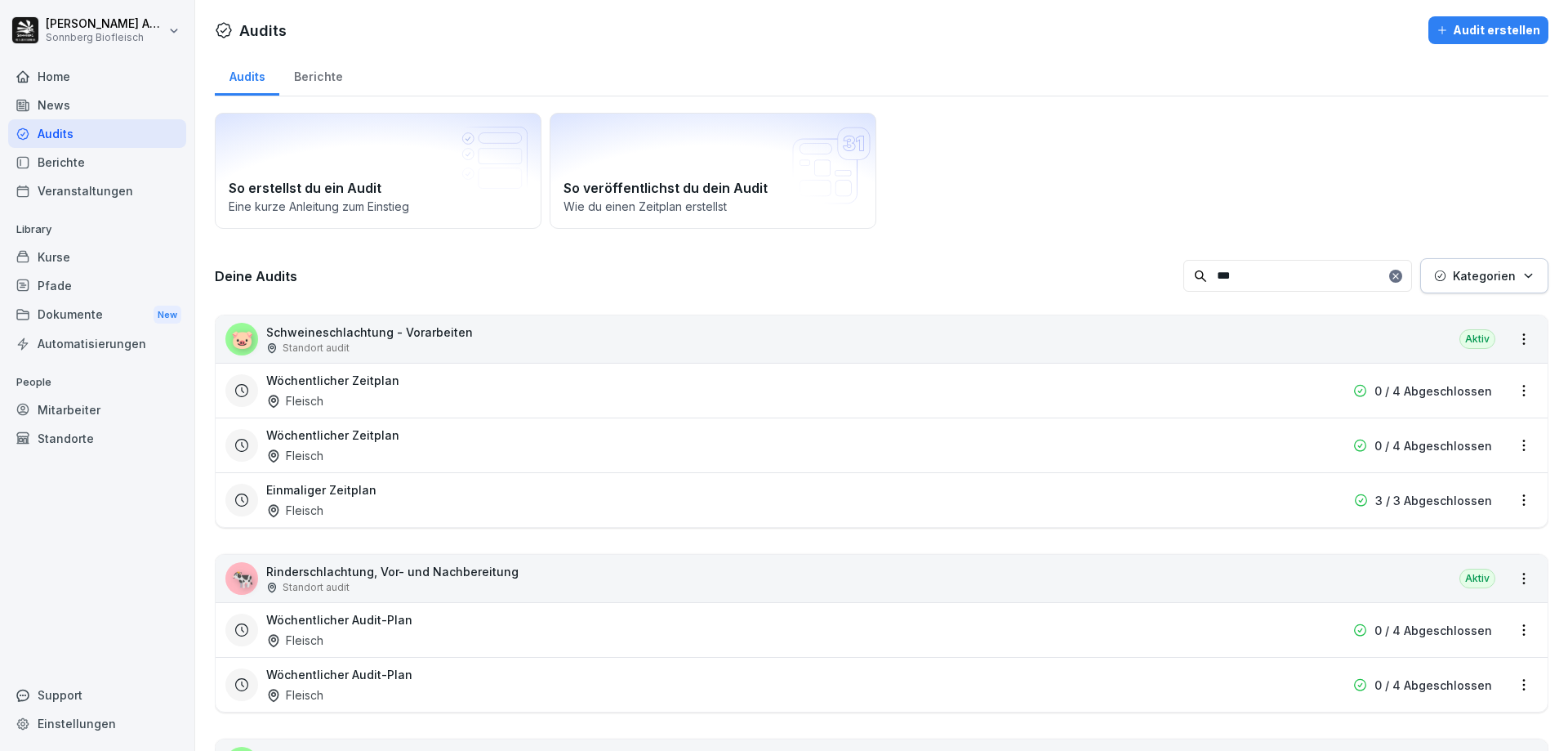
type input "***"
click at [1512, 633] on html "[PERSON_NAME] Biofleisch Home News Audits Berichte Veranstaltungen Library Kurs…" at bounding box center [784, 376] width 1568 height 751
click at [0, 0] on link "Zeitplan bearbeiten" at bounding box center [0, 0] width 0 height 0
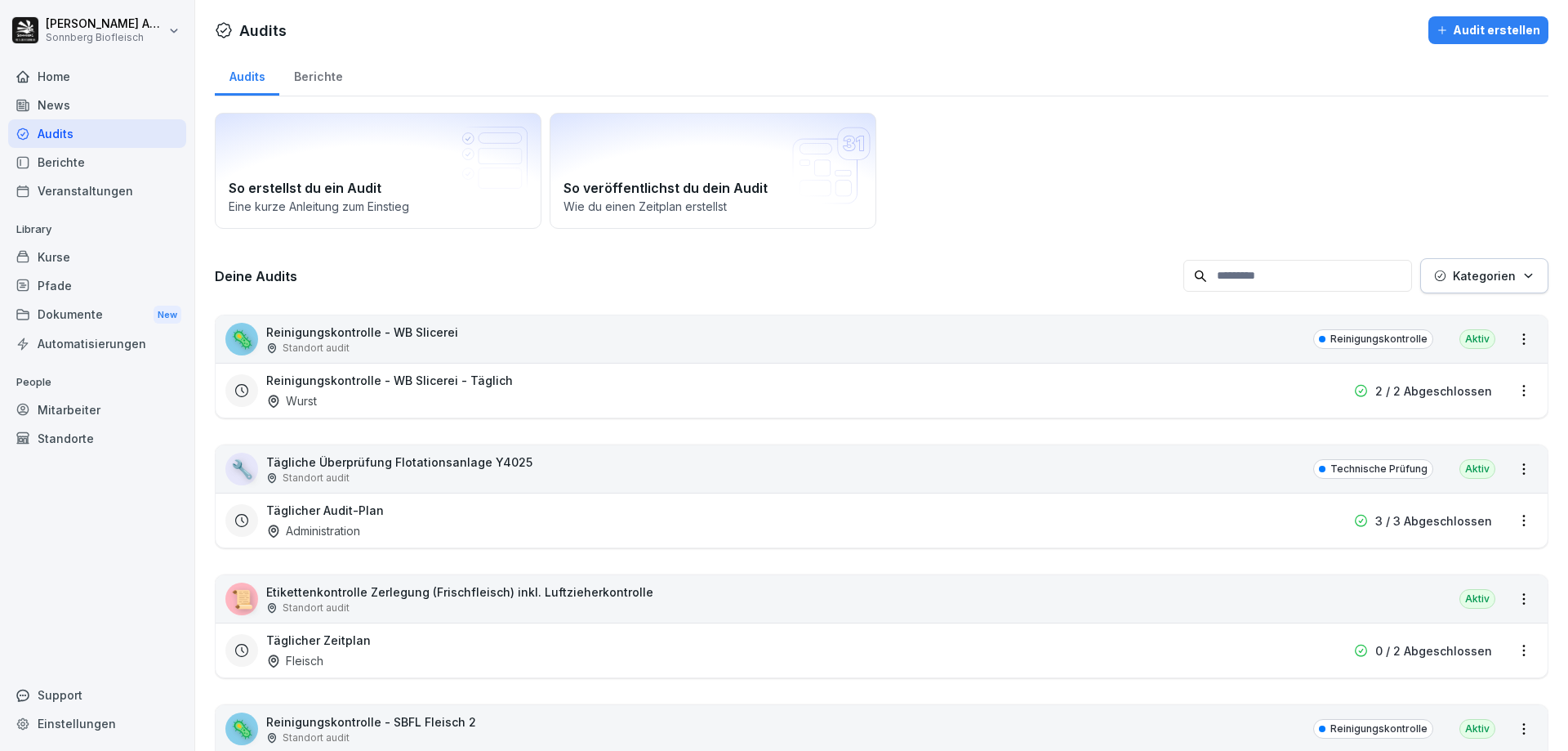
click at [87, 561] on div "Home News Audits Berichte Veranstaltungen Library Kurse Pfade Dokumente New Aut…" at bounding box center [97, 397] width 178 height 690
